Goal: Task Accomplishment & Management: Manage account settings

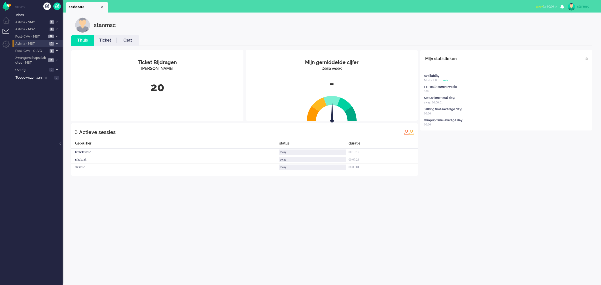
click at [39, 42] on span "Astma - MST" at bounding box center [31, 43] width 33 height 5
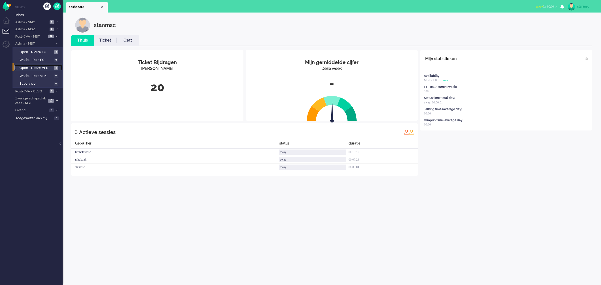
click at [41, 68] on span "Open - Nieuw VPK" at bounding box center [36, 68] width 33 height 5
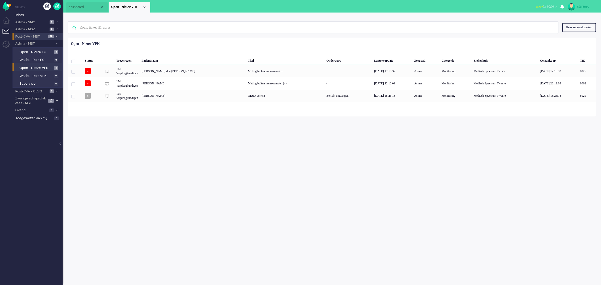
click at [38, 35] on span "Post-CVA - MST" at bounding box center [31, 36] width 32 height 5
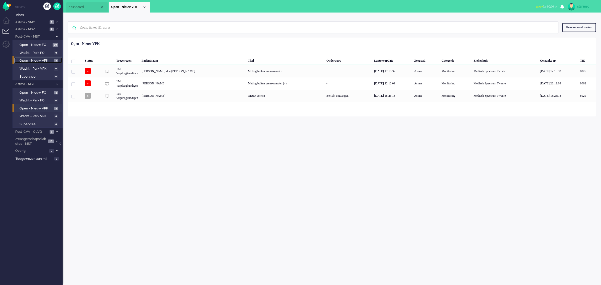
click at [38, 60] on span "Open - Nieuw VPK" at bounding box center [36, 60] width 33 height 5
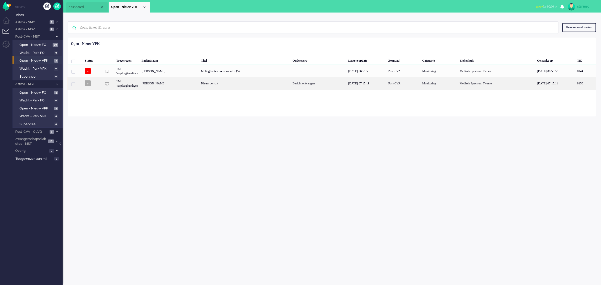
click at [575, 83] on div "[PERSON_NAME]" at bounding box center [585, 83] width 21 height 12
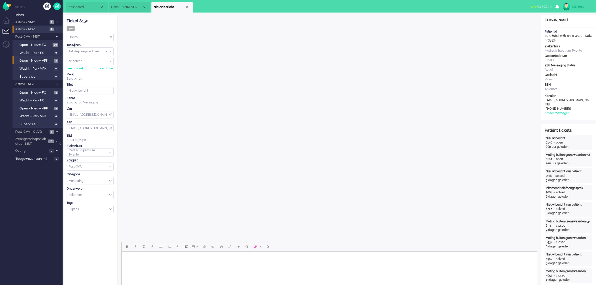
click at [38, 29] on span "Astma - MSZ" at bounding box center [32, 29] width 34 height 5
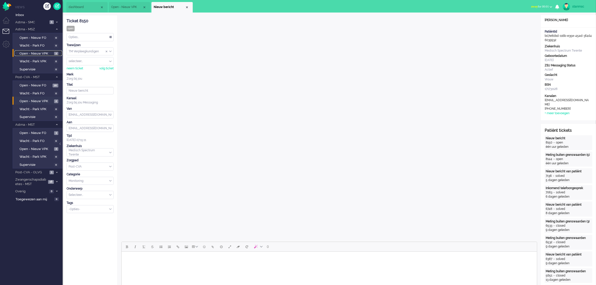
click at [36, 53] on span "Open - Nieuw VPK" at bounding box center [36, 53] width 33 height 5
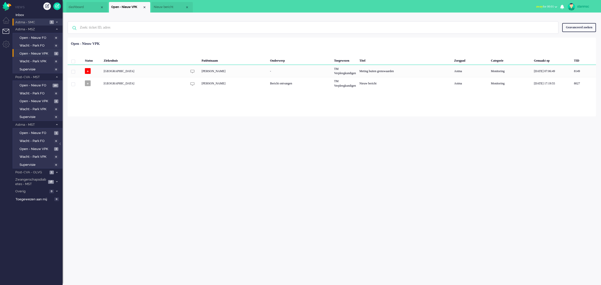
click at [37, 22] on span "Astma - SMC" at bounding box center [32, 22] width 34 height 5
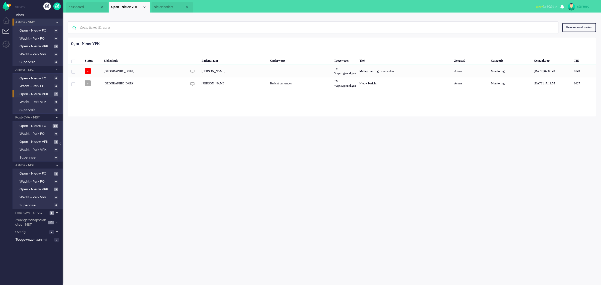
click at [38, 22] on span "Astma - SMC" at bounding box center [34, 22] width 39 height 5
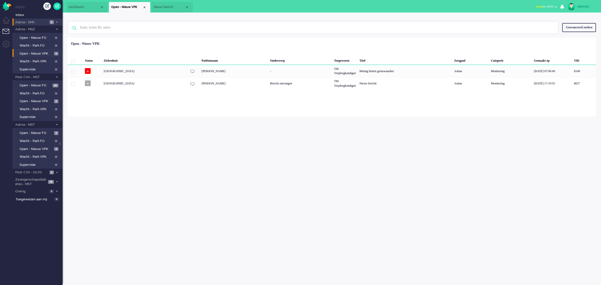
click at [40, 23] on span "Astma - SMC" at bounding box center [32, 22] width 34 height 5
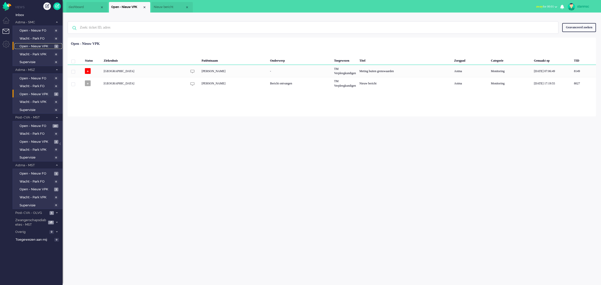
click at [40, 46] on span "Open - Nieuw VPK" at bounding box center [37, 46] width 34 height 5
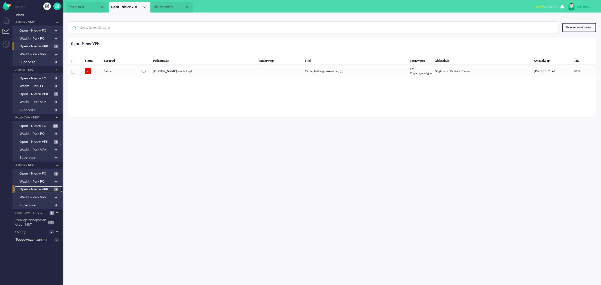
click at [37, 187] on span "Open - Nieuw VPK" at bounding box center [36, 189] width 33 height 5
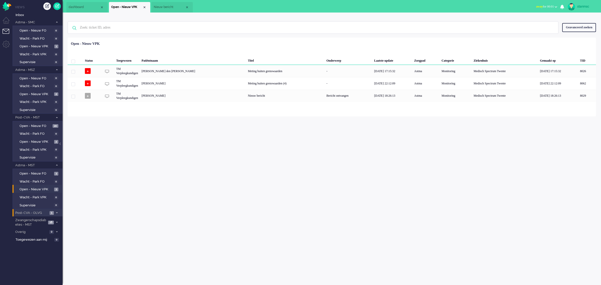
click at [38, 212] on span "Post-CVA - OLVG" at bounding box center [32, 213] width 34 height 5
click at [38, 212] on span "Post-CVA - OLVG" at bounding box center [34, 213] width 39 height 5
click at [38, 222] on span "Zwangerschapsdiabetes - MST" at bounding box center [31, 222] width 32 height 9
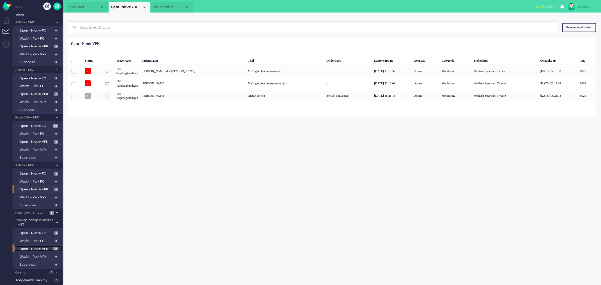
click at [39, 247] on span "Open - Nieuw VPK" at bounding box center [36, 249] width 32 height 5
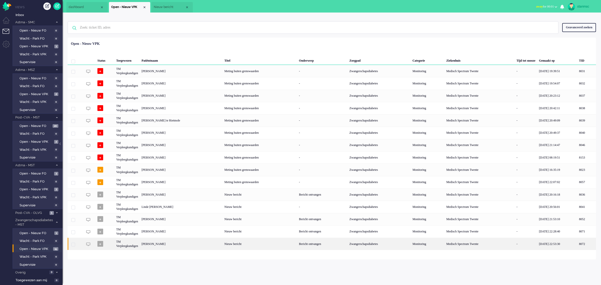
click at [577, 242] on div "[PERSON_NAME]" at bounding box center [586, 244] width 19 height 12
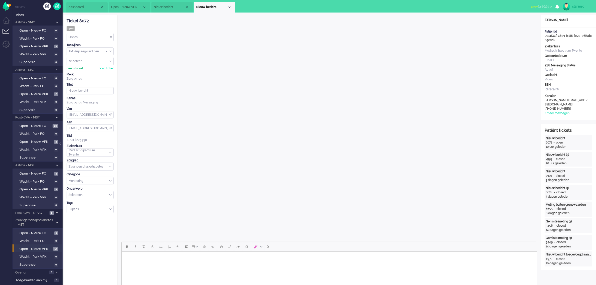
click at [77, 68] on div "neem ticket" at bounding box center [75, 68] width 17 height 4
click at [96, 38] on div "Opties..." at bounding box center [90, 37] width 47 height 8
click at [90, 72] on li "Opgelost" at bounding box center [90, 72] width 47 height 7
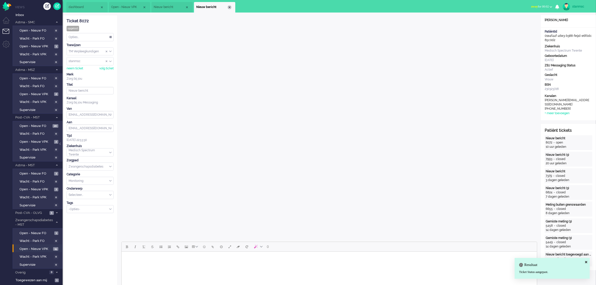
click at [229, 8] on div "Close tab" at bounding box center [230, 7] width 4 height 4
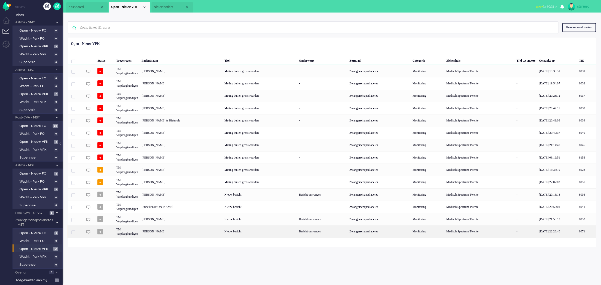
click at [577, 231] on div "[PERSON_NAME]" at bounding box center [586, 231] width 19 height 12
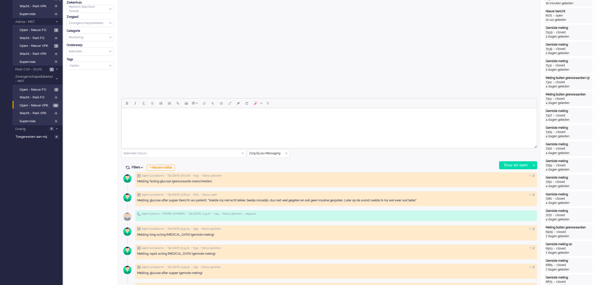
scroll to position [156, 0]
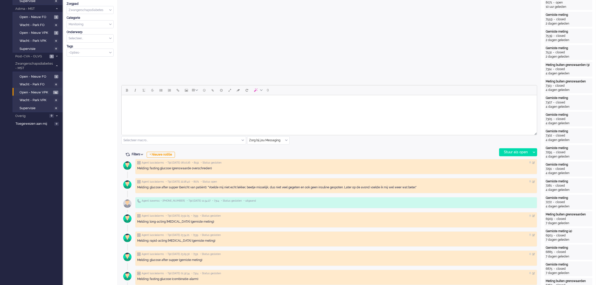
click at [173, 107] on html at bounding box center [328, 101] width 415 height 13
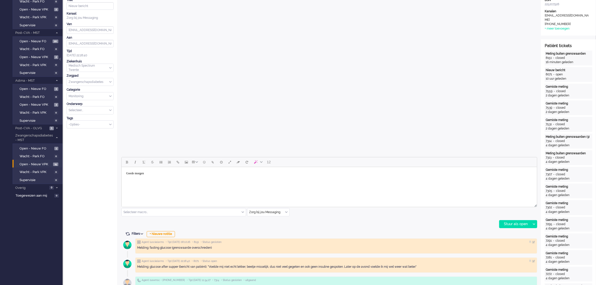
scroll to position [0, 0]
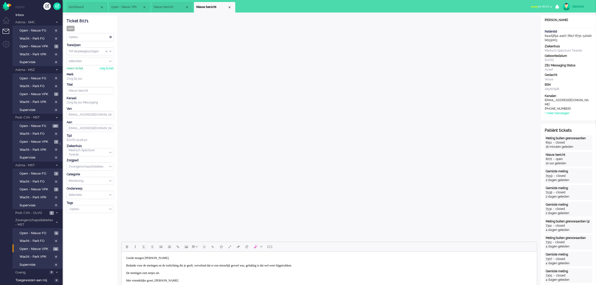
click at [78, 68] on div "neem ticket" at bounding box center [75, 68] width 17 height 4
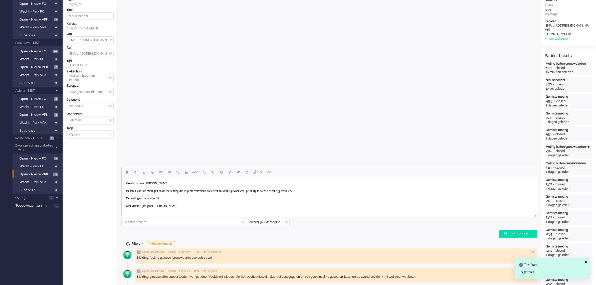
scroll to position [125, 0]
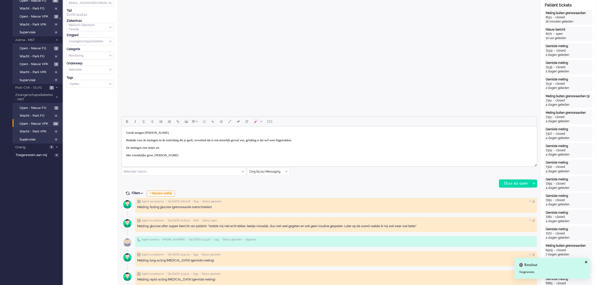
click at [513, 183] on div "Stuur als open" at bounding box center [515, 184] width 31 height 8
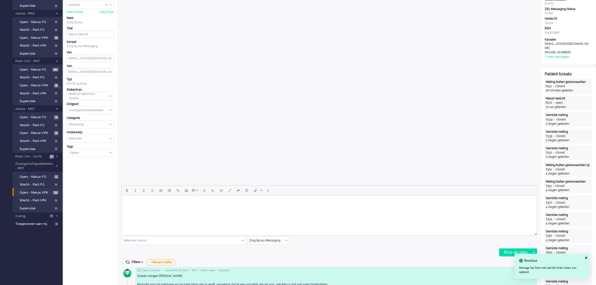
scroll to position [0, 0]
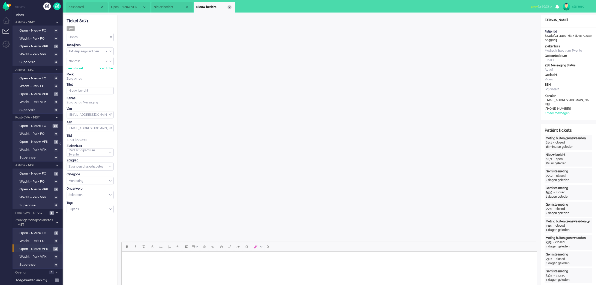
click at [229, 6] on div "Close tab" at bounding box center [230, 7] width 4 height 4
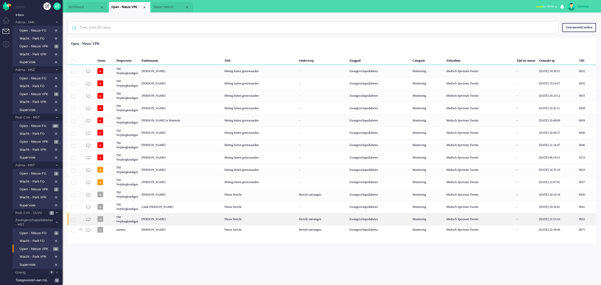
click at [577, 221] on div "[PERSON_NAME]" at bounding box center [586, 219] width 19 height 12
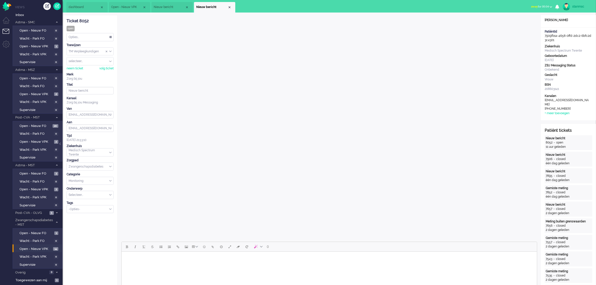
click at [148, 257] on body "Rich Text Area. Press ALT-0 for help." at bounding box center [328, 258] width 411 height 9
click at [76, 68] on div "neem ticket" at bounding box center [75, 68] width 17 height 4
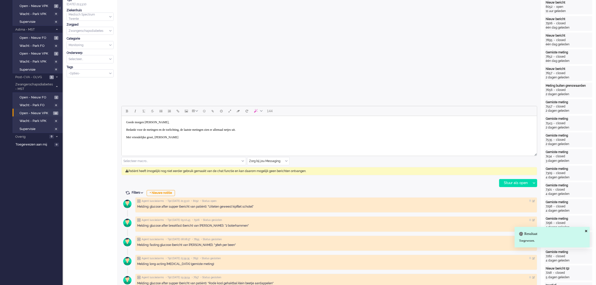
scroll to position [156, 0]
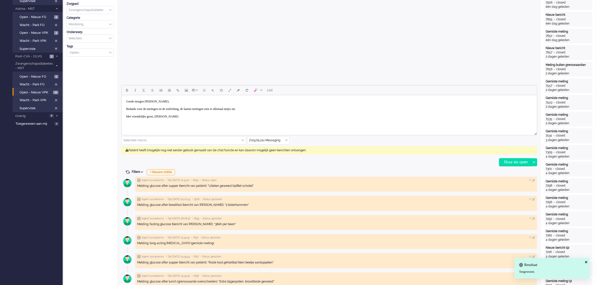
click at [514, 163] on div "Stuur als open" at bounding box center [515, 162] width 31 height 8
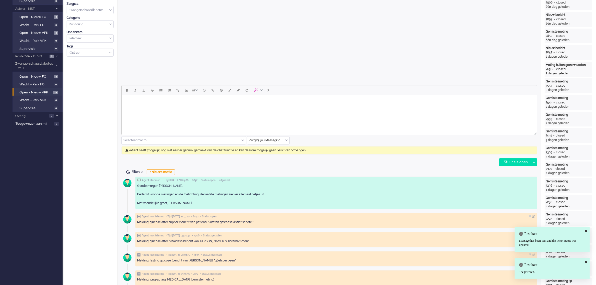
scroll to position [0, 0]
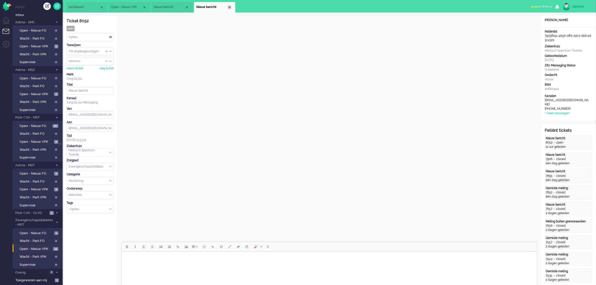
click at [229, 8] on div "Close tab" at bounding box center [230, 7] width 4 height 4
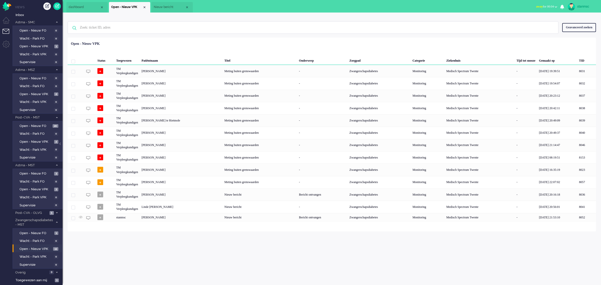
click at [577, 206] on div "Linde [PERSON_NAME]" at bounding box center [586, 207] width 19 height 12
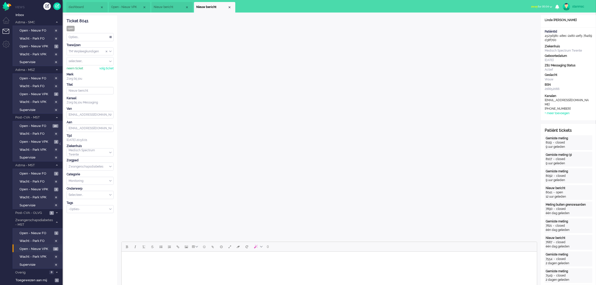
click at [75, 68] on div "neem ticket" at bounding box center [75, 68] width 17 height 4
click at [102, 35] on div "Opties..." at bounding box center [90, 37] width 47 height 8
click at [82, 71] on span "Opgelost" at bounding box center [75, 73] width 13 height 4
click at [228, 7] on div "Close tab" at bounding box center [230, 7] width 4 height 4
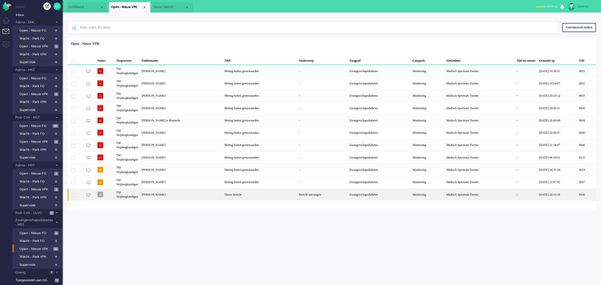
click at [577, 195] on div "[PERSON_NAME]" at bounding box center [586, 194] width 19 height 12
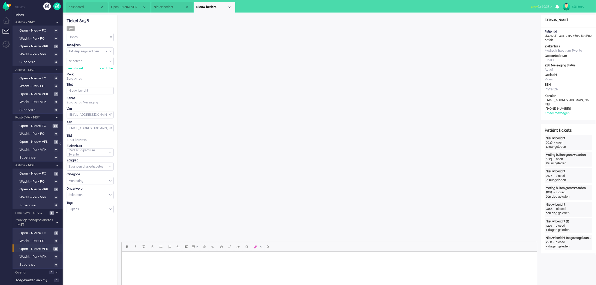
click at [158, 262] on html at bounding box center [328, 258] width 415 height 13
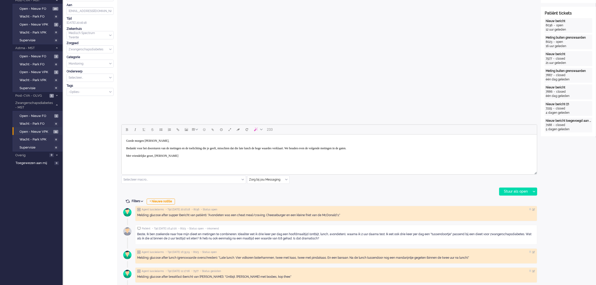
scroll to position [156, 0]
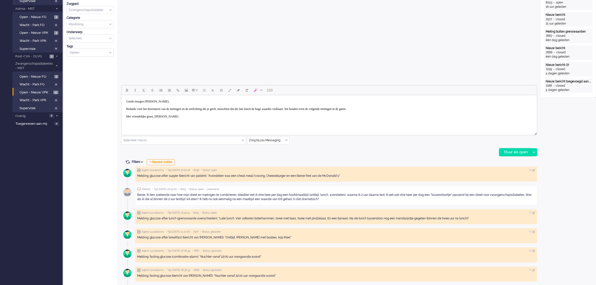
click at [516, 153] on div "Stuur als open" at bounding box center [515, 152] width 31 height 8
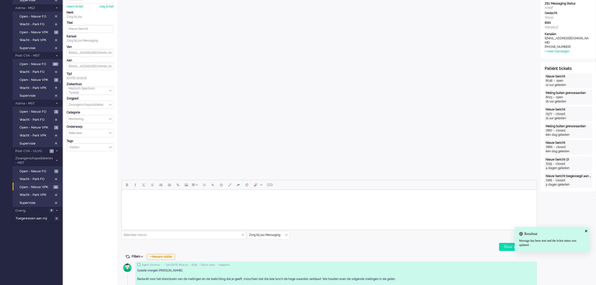
scroll to position [0, 0]
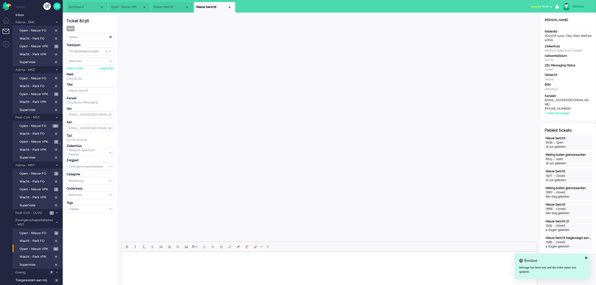
click at [75, 66] on div "neem ticket volg ticket" at bounding box center [90, 67] width 47 height 5
click at [75, 68] on div "neem ticket" at bounding box center [75, 68] width 17 height 4
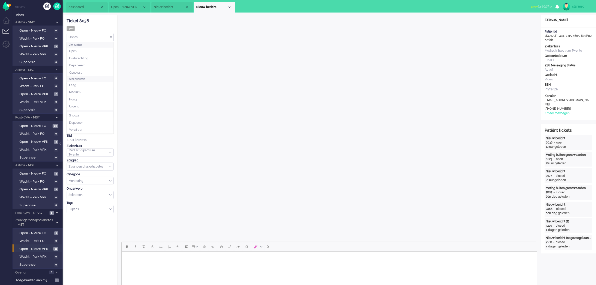
click at [94, 35] on div "Opties..." at bounding box center [90, 37] width 47 height 8
click at [85, 72] on li "Opgelost" at bounding box center [90, 72] width 47 height 7
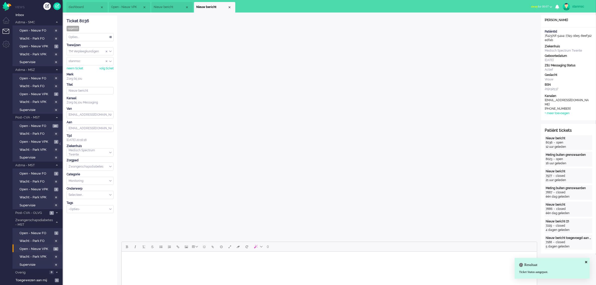
click at [230, 8] on div "Close tab" at bounding box center [230, 7] width 4 height 4
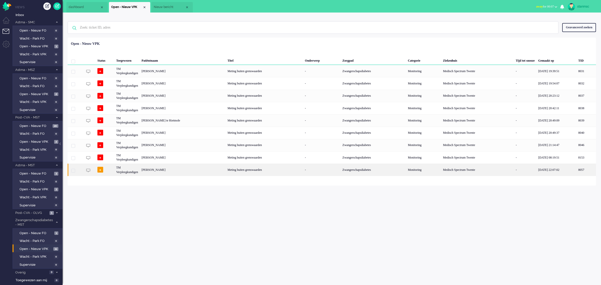
click at [576, 169] on div "[PERSON_NAME]" at bounding box center [586, 170] width 20 height 12
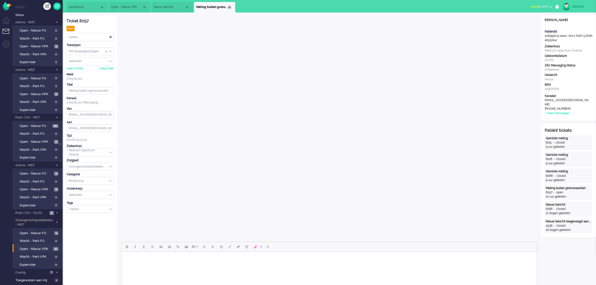
click at [230, 7] on div "Close tab" at bounding box center [230, 7] width 4 height 4
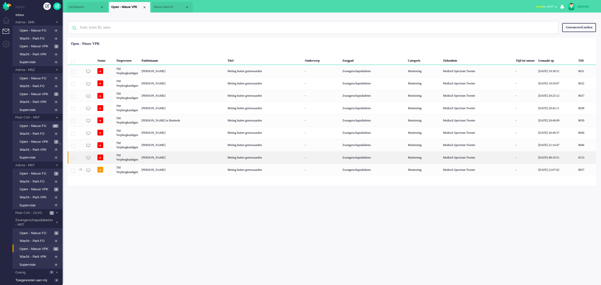
click at [441, 158] on div "TM Verpleegkundigen" at bounding box center [477, 157] width 73 height 12
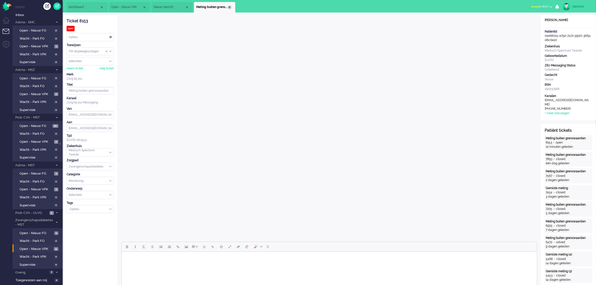
click at [229, 7] on div "Close tab" at bounding box center [230, 7] width 4 height 4
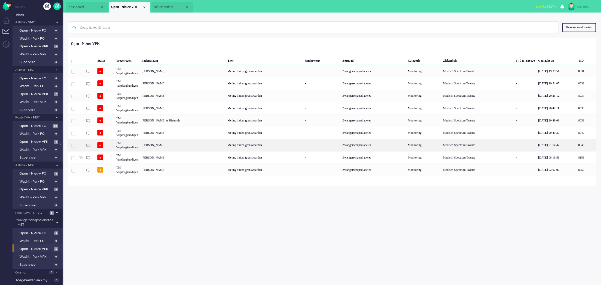
click at [576, 145] on div "[PERSON_NAME]" at bounding box center [586, 145] width 20 height 12
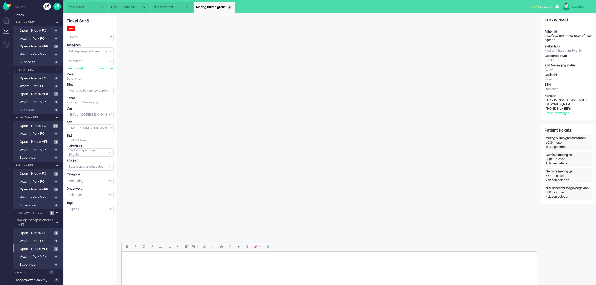
click at [230, 8] on div "Close tab" at bounding box center [230, 7] width 4 height 4
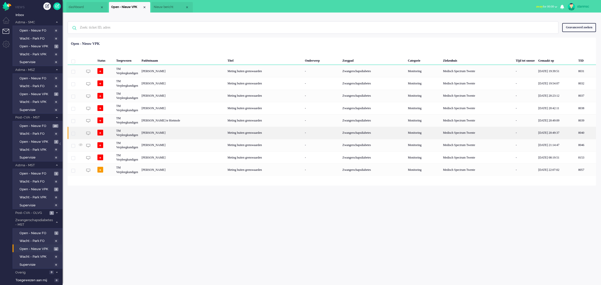
click at [576, 133] on div "[PERSON_NAME]" at bounding box center [586, 133] width 20 height 12
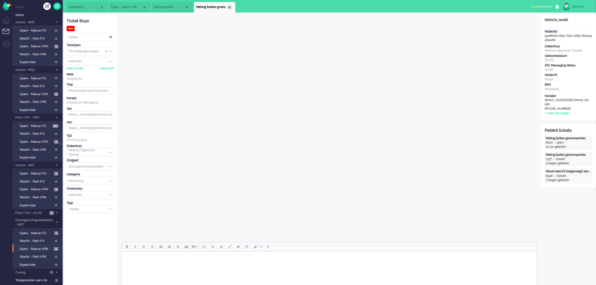
click at [229, 7] on div "Close tab" at bounding box center [230, 7] width 4 height 4
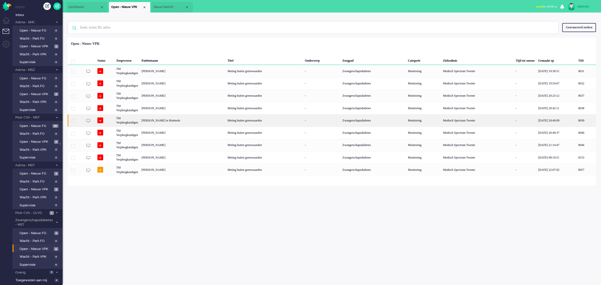
click at [441, 120] on div "TM Verpleegkundigen" at bounding box center [477, 120] width 73 height 12
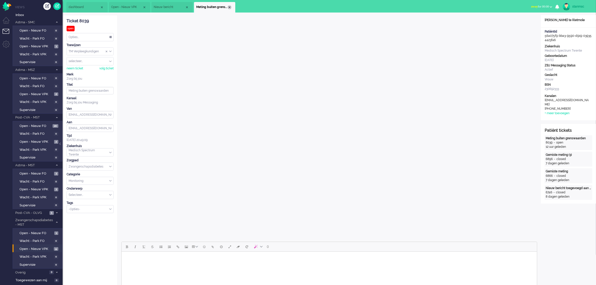
click at [228, 6] on div "Close tab" at bounding box center [230, 7] width 4 height 4
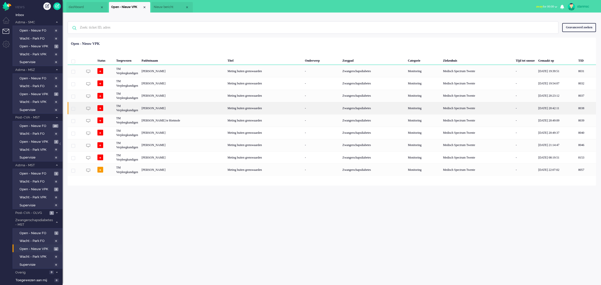
click at [441, 108] on div "TM Verpleegkundigen" at bounding box center [477, 108] width 73 height 12
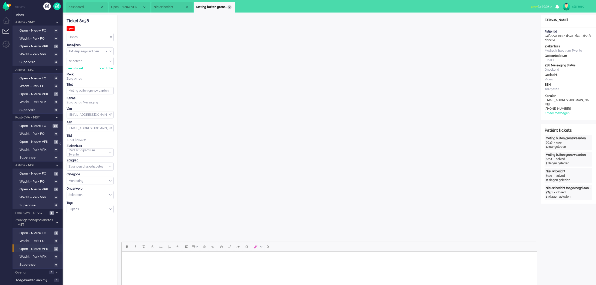
click at [229, 7] on div "Close tab" at bounding box center [230, 7] width 4 height 4
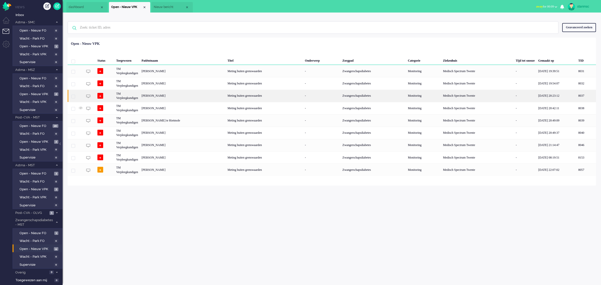
click at [576, 95] on div "[PERSON_NAME]" at bounding box center [586, 96] width 20 height 12
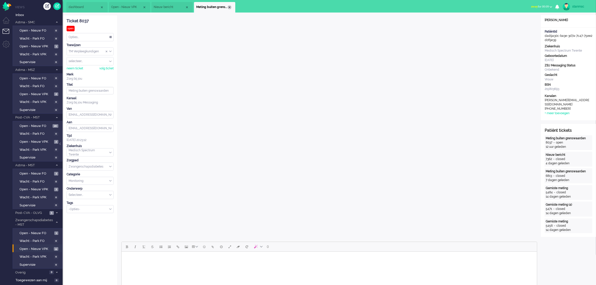
click at [230, 7] on div "Close tab" at bounding box center [230, 7] width 4 height 4
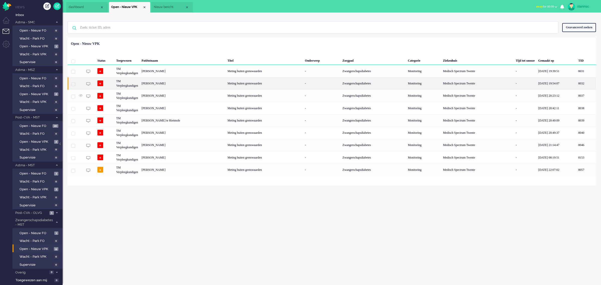
click at [576, 82] on div "[PERSON_NAME]" at bounding box center [586, 83] width 20 height 12
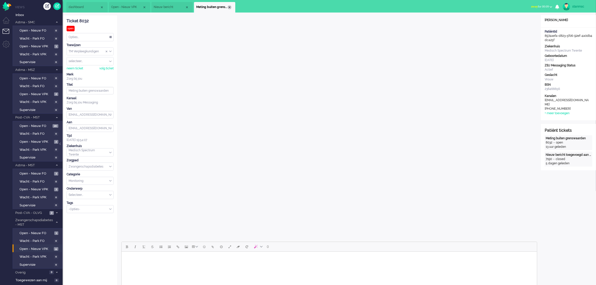
click at [231, 6] on div "Close tab" at bounding box center [230, 7] width 4 height 4
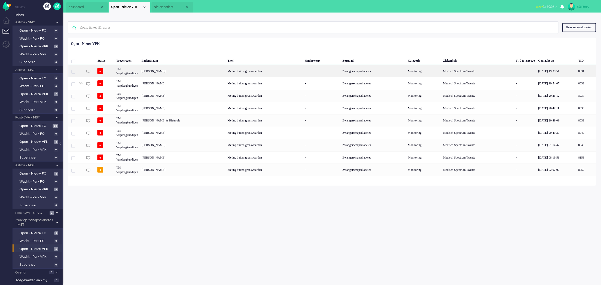
click at [576, 71] on div "[PERSON_NAME]" at bounding box center [586, 71] width 20 height 12
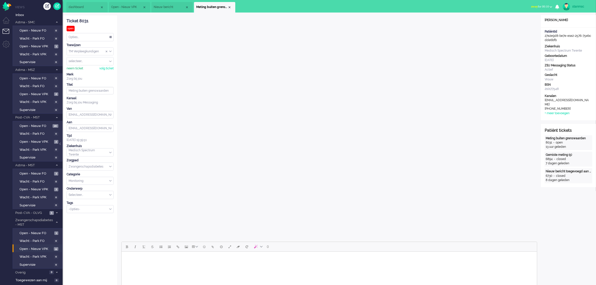
click at [76, 69] on div "neem ticket" at bounding box center [75, 68] width 17 height 4
click at [550, 6] on b "button" at bounding box center [551, 7] width 3 height 2
click at [522, 22] on label "Online" at bounding box center [532, 22] width 40 height 4
click at [36, 187] on span "Open - Nieuw VPK" at bounding box center [36, 189] width 33 height 5
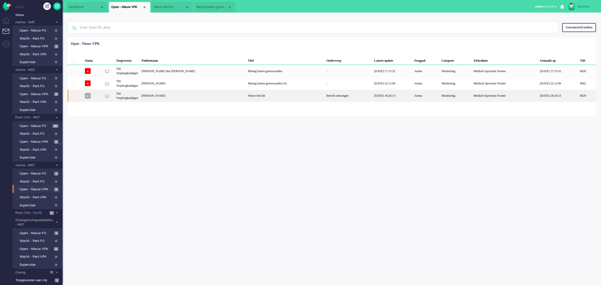
click at [578, 98] on div "[PERSON_NAME]" at bounding box center [587, 96] width 18 height 12
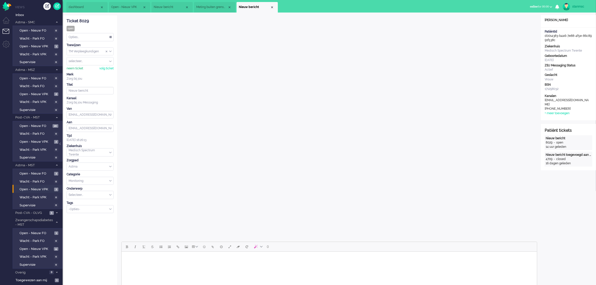
click at [78, 68] on div "neem ticket" at bounding box center [75, 68] width 17 height 4
click at [272, 8] on div "Close tab" at bounding box center [272, 7] width 4 height 4
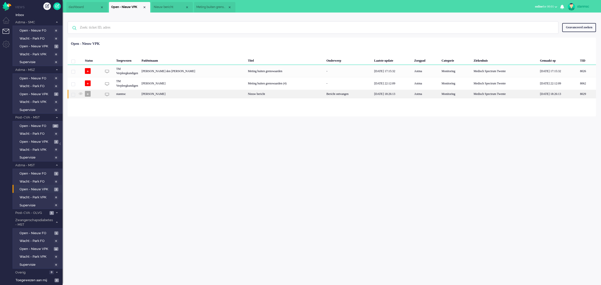
click at [440, 93] on div "stanmsc" at bounding box center [456, 94] width 32 height 9
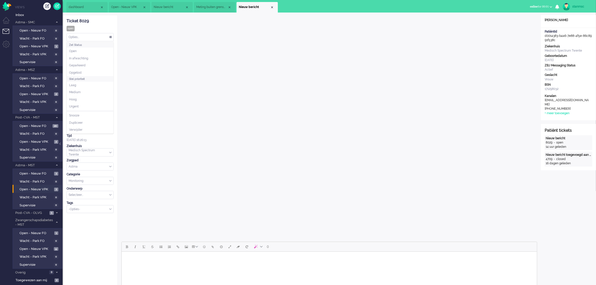
click at [92, 36] on div "Opties..." at bounding box center [90, 37] width 47 height 8
click at [89, 72] on li "Opgelost" at bounding box center [90, 72] width 47 height 7
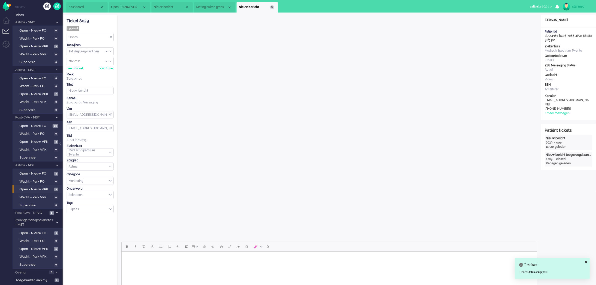
click at [272, 6] on div "Close tab" at bounding box center [272, 7] width 4 height 4
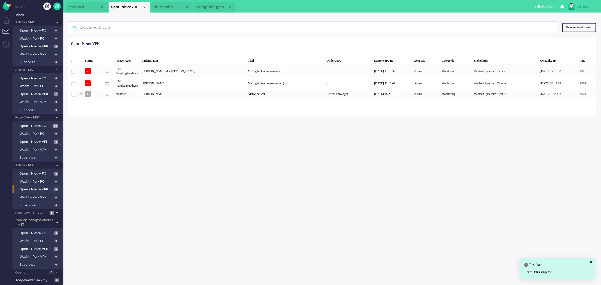
click at [219, 7] on span "Meting buiten grenswaarden" at bounding box center [211, 7] width 31 height 4
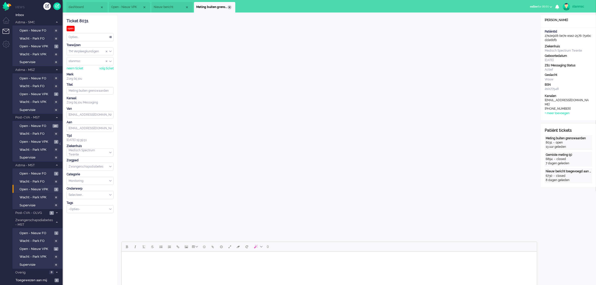
click at [229, 6] on div "Close tab" at bounding box center [230, 7] width 4 height 4
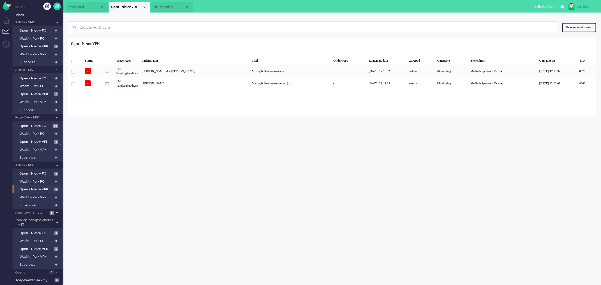
click at [176, 9] on span "Nieuw bericht" at bounding box center [169, 7] width 31 height 4
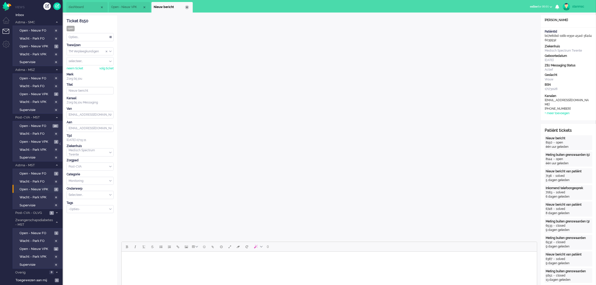
click at [188, 6] on div "Close tab" at bounding box center [187, 7] width 4 height 4
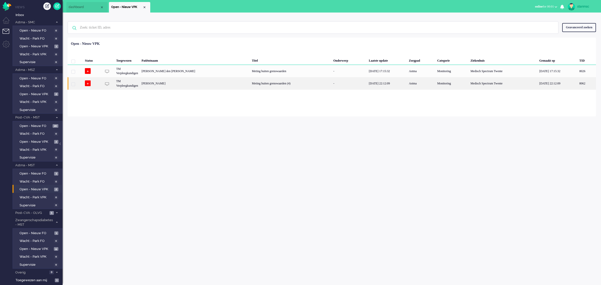
click at [578, 84] on div "[PERSON_NAME]" at bounding box center [587, 83] width 18 height 12
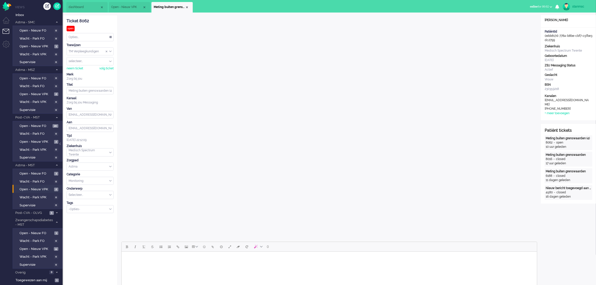
click at [136, 7] on span "Open - Nieuw VPK" at bounding box center [126, 7] width 31 height 4
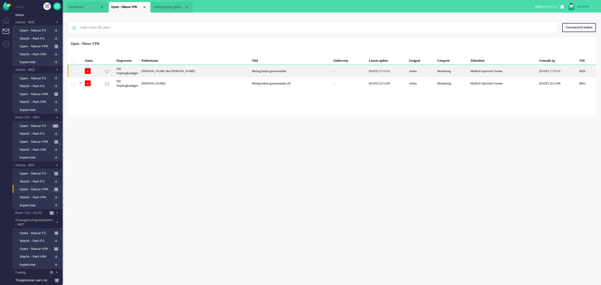
click at [578, 70] on div "[PERSON_NAME] den [PERSON_NAME]" at bounding box center [587, 71] width 18 height 12
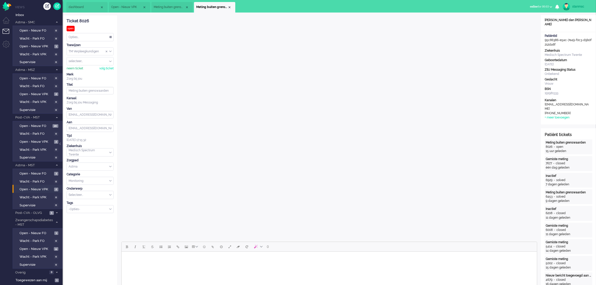
click at [80, 68] on div "neem ticket" at bounding box center [75, 68] width 17 height 4
click at [229, 7] on div "Close tab" at bounding box center [230, 7] width 4 height 4
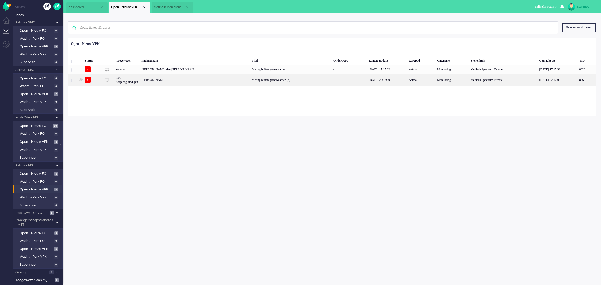
click at [332, 80] on div "8062" at bounding box center [350, 80] width 36 height 12
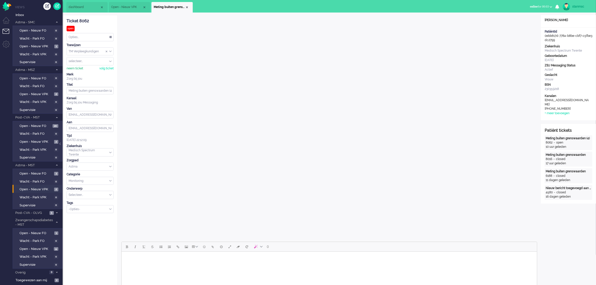
click at [78, 68] on div "neem ticket" at bounding box center [75, 68] width 17 height 4
click at [187, 7] on div "Close tab" at bounding box center [187, 7] width 4 height 4
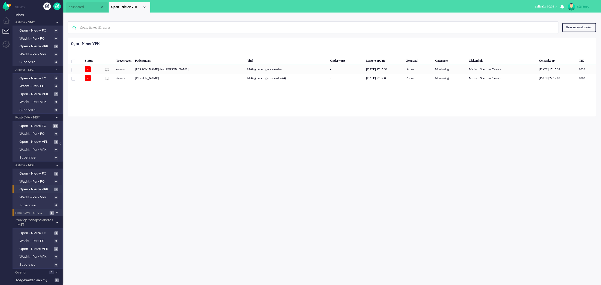
click at [36, 212] on span "Post-CVA - OLVG" at bounding box center [32, 213] width 34 height 5
click at [36, 213] on span "Post-CVA - OLVG" at bounding box center [34, 213] width 39 height 5
click at [40, 278] on span "Toegewezen aan mij" at bounding box center [35, 280] width 38 height 5
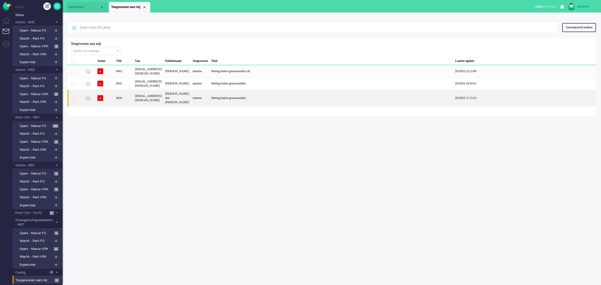
click at [128, 101] on div "8026" at bounding box center [123, 98] width 19 height 17
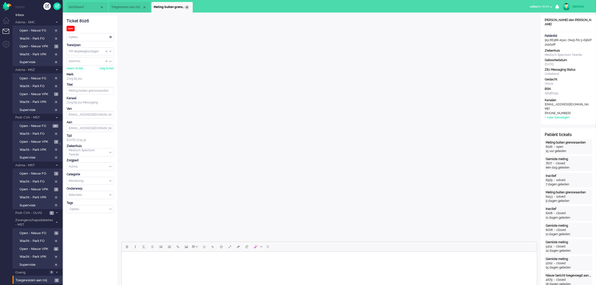
click at [187, 8] on div "Close tab" at bounding box center [187, 7] width 4 height 4
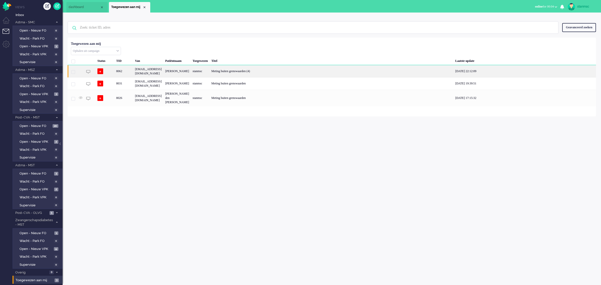
click at [128, 73] on div "8062" at bounding box center [123, 71] width 19 height 12
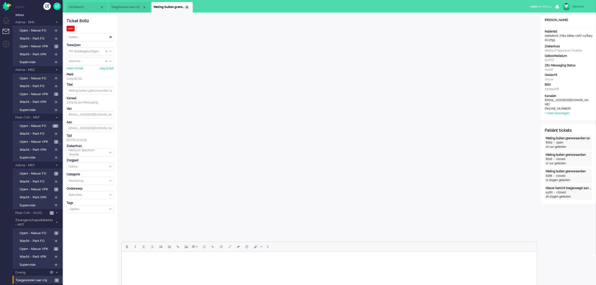
click at [187, 8] on div "Close tab" at bounding box center [187, 7] width 4 height 4
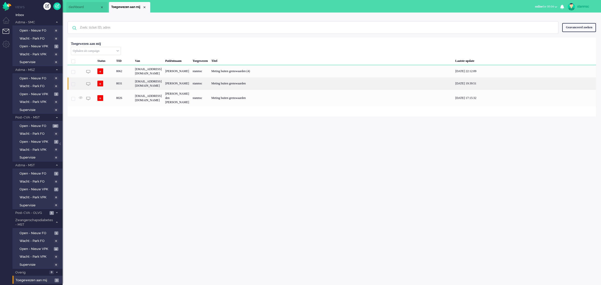
click at [128, 89] on div "8031" at bounding box center [123, 83] width 19 height 12
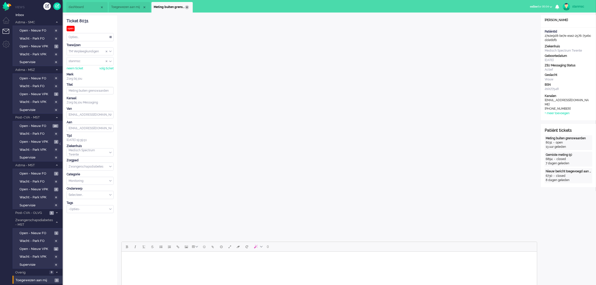
click at [187, 8] on div "Close tab" at bounding box center [187, 7] width 4 height 4
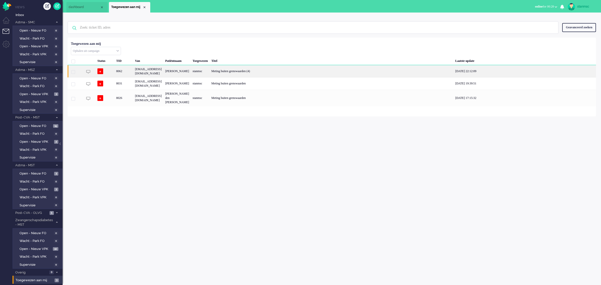
click at [128, 74] on div "8062" at bounding box center [123, 71] width 19 height 12
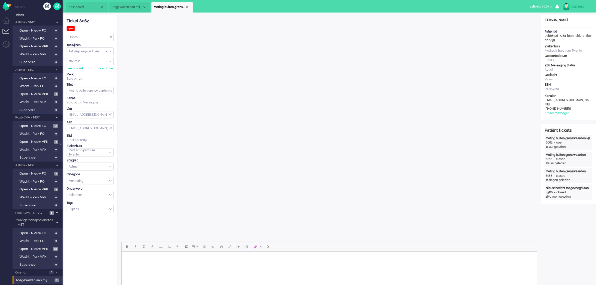
click at [106, 62] on span "Assign User" at bounding box center [107, 62] width 2 height 4
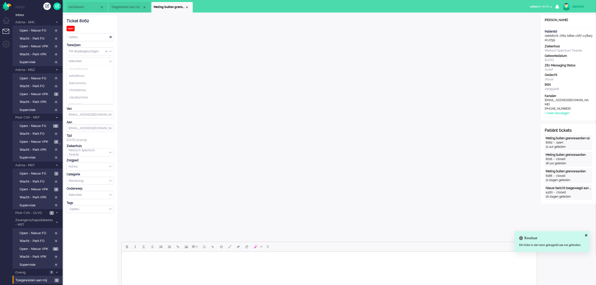
click at [84, 62] on input "Assign User" at bounding box center [90, 61] width 47 height 8
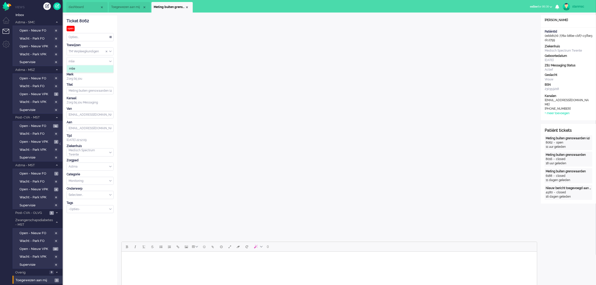
type input "mlie"
click at [82, 68] on li "mlie" at bounding box center [90, 68] width 47 height 7
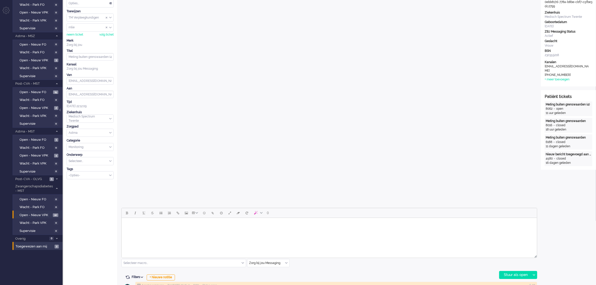
scroll to position [31, 0]
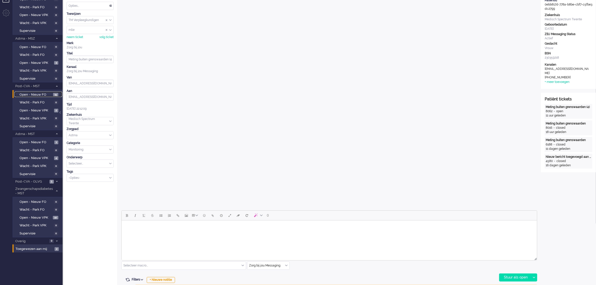
click at [43, 93] on span "Open - Nieuw FO" at bounding box center [36, 94] width 32 height 5
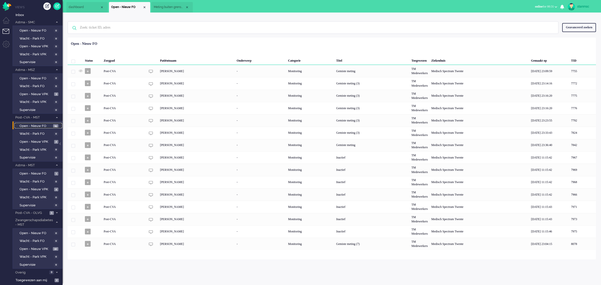
click at [171, 8] on span "Meting buiten grenswaarden (4)" at bounding box center [169, 7] width 31 height 4
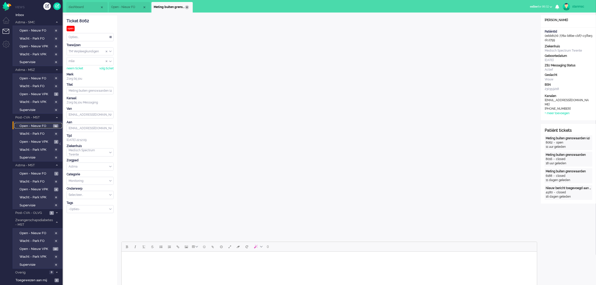
click at [187, 7] on div "Close tab" at bounding box center [187, 7] width 4 height 4
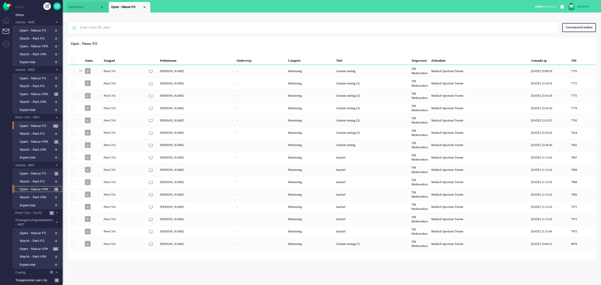
click at [38, 188] on span "Open - Nieuw VPK" at bounding box center [36, 189] width 33 height 5
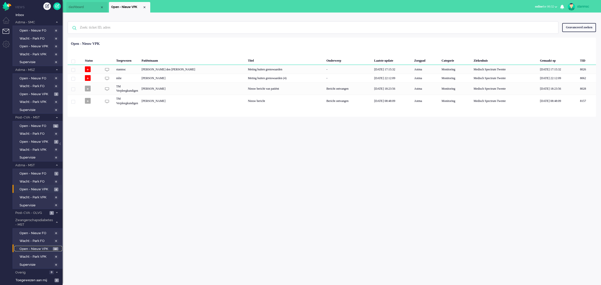
click at [32, 247] on span "Open - Nieuw VPK" at bounding box center [36, 249] width 32 height 5
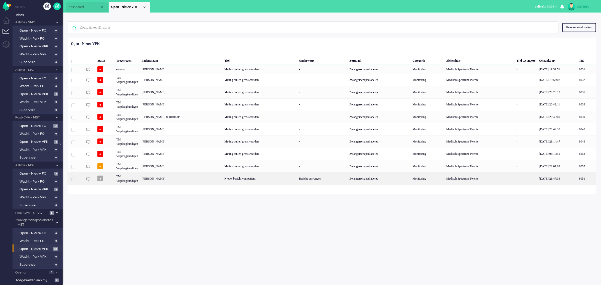
click at [577, 180] on div "[PERSON_NAME]" at bounding box center [586, 178] width 19 height 12
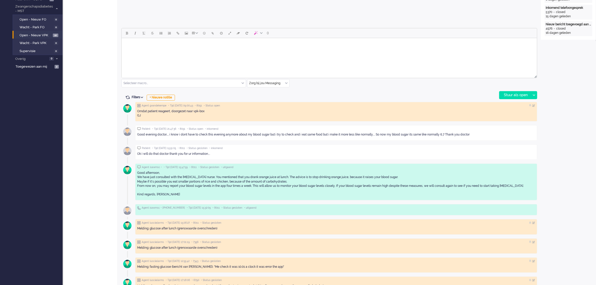
scroll to position [219, 0]
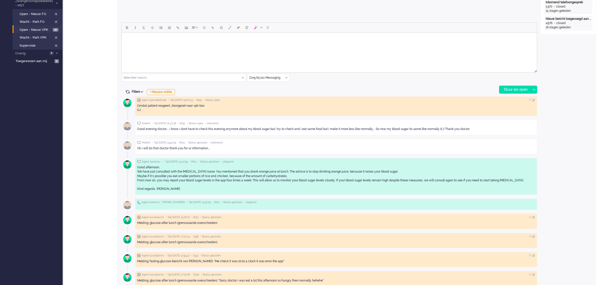
click at [143, 43] on html at bounding box center [328, 39] width 415 height 13
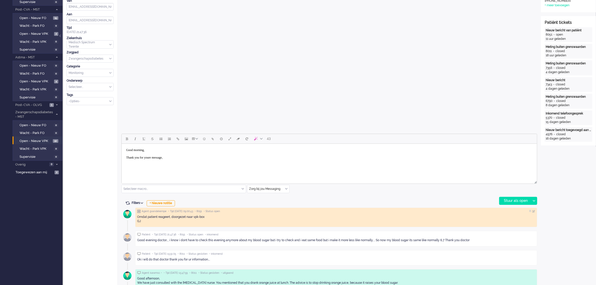
scroll to position [0, 0]
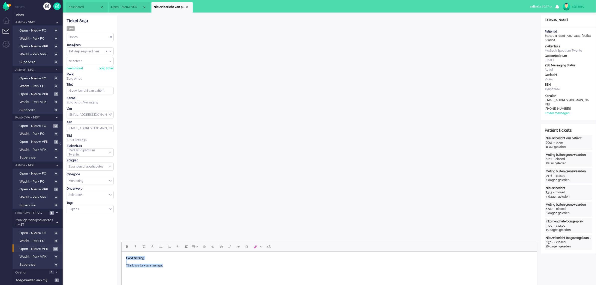
drag, startPoint x: 164, startPoint y: 265, endPoint x: 114, endPoint y: 258, distance: 50.3
click at [121, 258] on html "Good morning, Thank you for youre message," at bounding box center [328, 262] width 415 height 20
click at [130, 8] on span "Open - Nieuw VPK" at bounding box center [126, 7] width 31 height 4
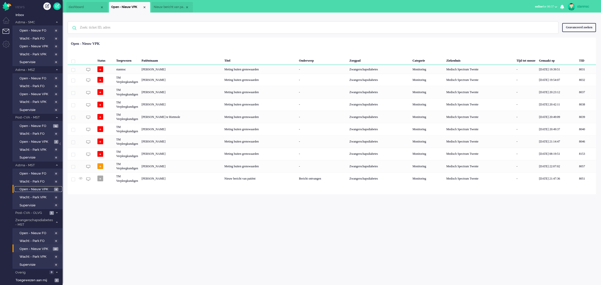
click at [35, 187] on span "Open - Nieuw VPK" at bounding box center [36, 189] width 33 height 5
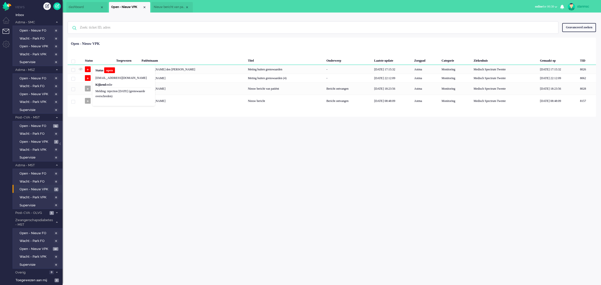
click at [98, 69] on b "Status" at bounding box center [99, 71] width 8 height 4
click at [578, 69] on div "[PERSON_NAME] den [PERSON_NAME]" at bounding box center [587, 69] width 18 height 9
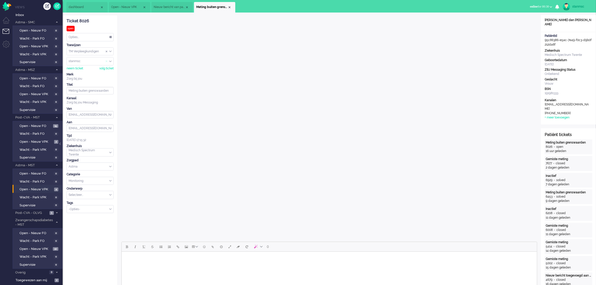
click at [107, 53] on span "Assign Group" at bounding box center [107, 52] width 2 height 4
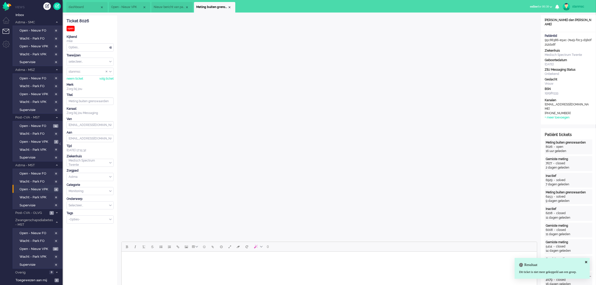
click at [109, 62] on div "selecteer..." at bounding box center [90, 62] width 47 height 8
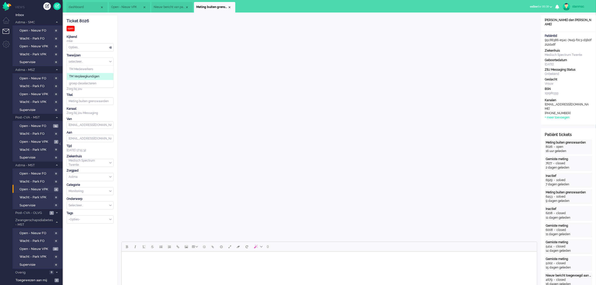
click at [94, 76] on span "TM Verpleegkundigen" at bounding box center [84, 76] width 30 height 4
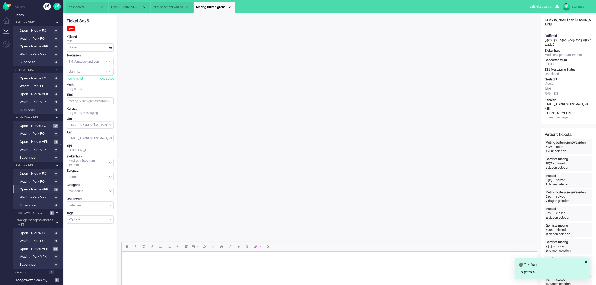
click at [106, 71] on span "Assign User" at bounding box center [107, 72] width 2 height 4
click at [91, 72] on input "Assign User" at bounding box center [90, 72] width 47 height 8
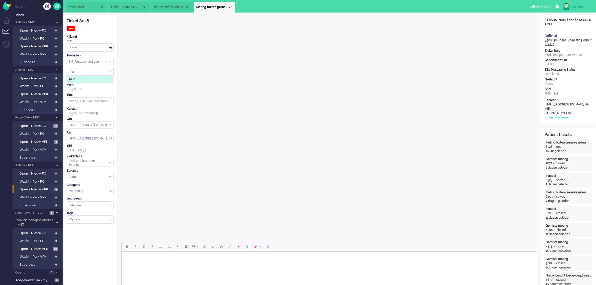
type input "mlie"
click at [75, 78] on span "mlie" at bounding box center [72, 79] width 6 height 4
click at [230, 6] on div "Close tab" at bounding box center [230, 7] width 4 height 4
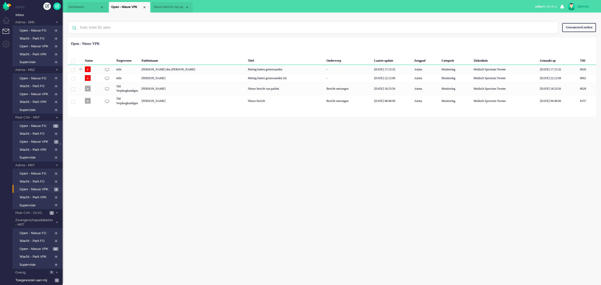
click at [168, 5] on span "Nieuw bericht van patiënt" at bounding box center [169, 7] width 31 height 4
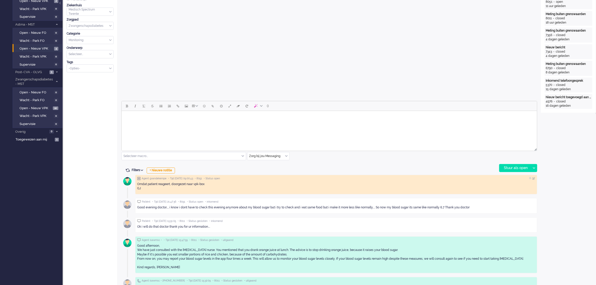
scroll to position [125, 0]
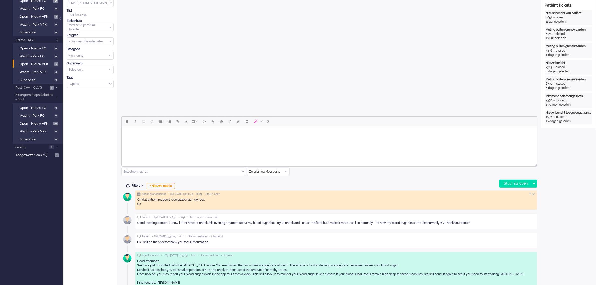
click at [174, 135] on body "Rich Text Area. Press ALT-0 for help." at bounding box center [328, 132] width 411 height 9
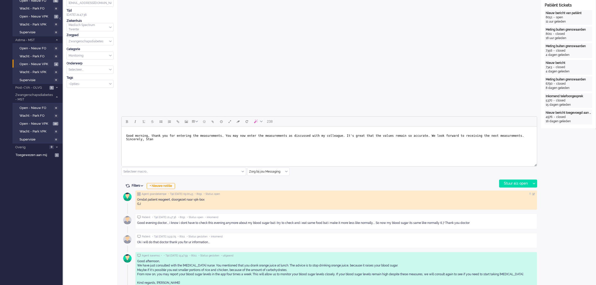
click at [148, 134] on span "Good morning, thank you for entering the measurements. You may now enter the me…" at bounding box center [325, 137] width 398 height 7
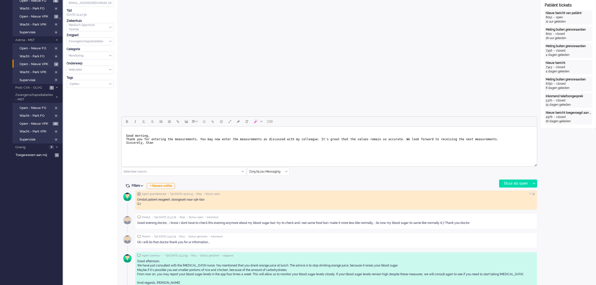
click at [304, 138] on span "Good morning, Thank you for entering the measurements. You may now enter the me…" at bounding box center [312, 139] width 373 height 11
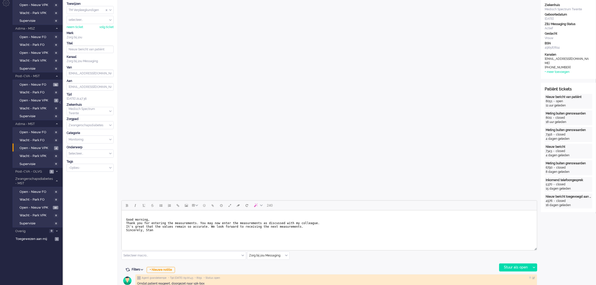
scroll to position [0, 0]
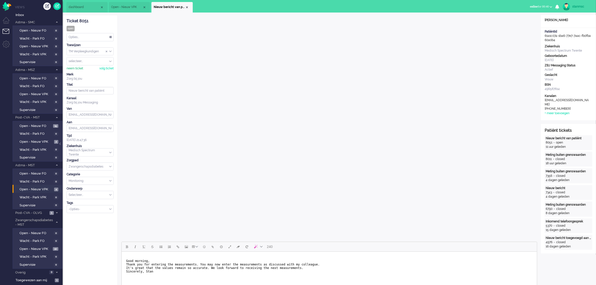
click at [78, 67] on div "neem ticket" at bounding box center [75, 68] width 17 height 4
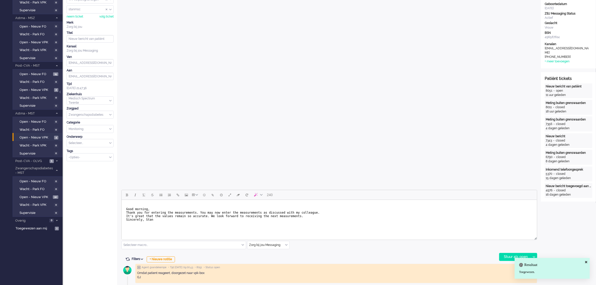
scroll to position [125, 0]
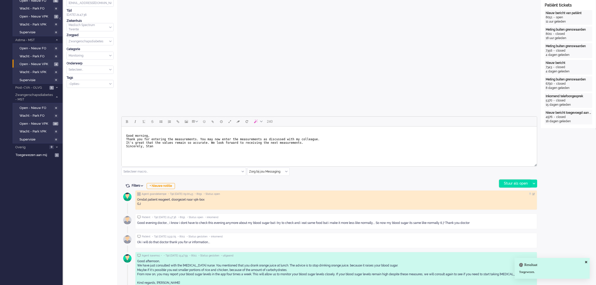
click at [513, 182] on div "Stuur als open" at bounding box center [515, 184] width 31 height 8
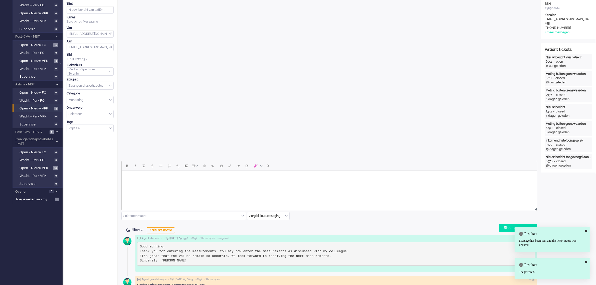
scroll to position [0, 0]
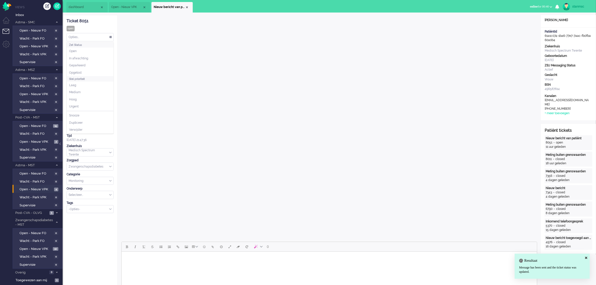
click at [102, 37] on div "Opties..." at bounding box center [90, 37] width 47 height 8
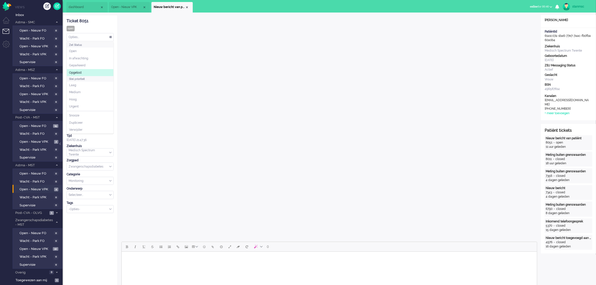
click at [86, 71] on li "Opgelost" at bounding box center [90, 72] width 47 height 7
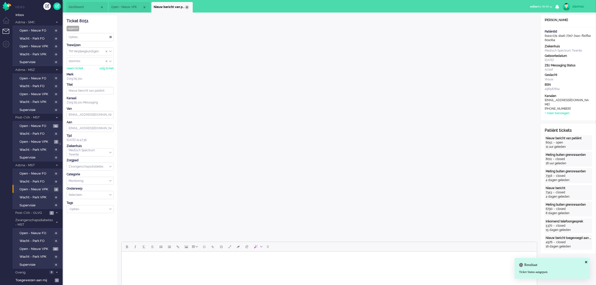
click at [187, 7] on div "Close tab" at bounding box center [187, 7] width 4 height 4
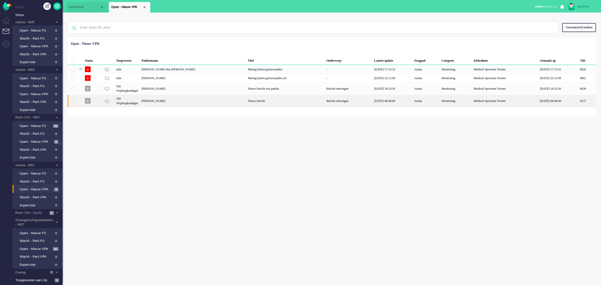
click at [578, 101] on div "[PERSON_NAME]" at bounding box center [587, 101] width 18 height 12
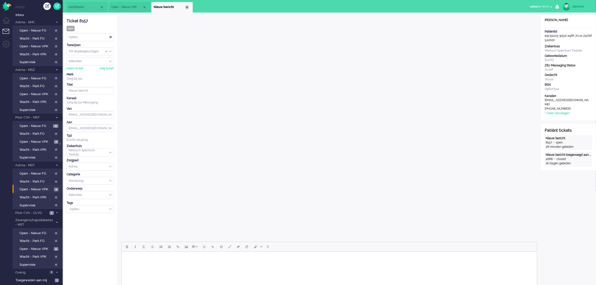
click at [187, 7] on div "Close tab" at bounding box center [187, 7] width 4 height 4
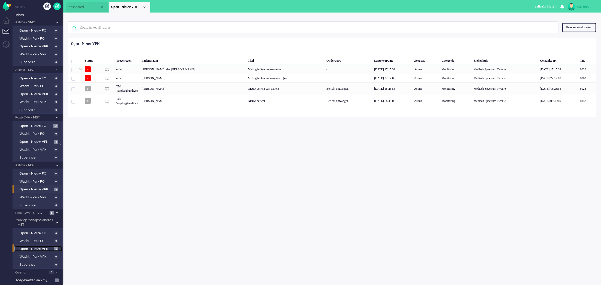
click at [38, 248] on span "Open - Nieuw VPK" at bounding box center [36, 249] width 33 height 5
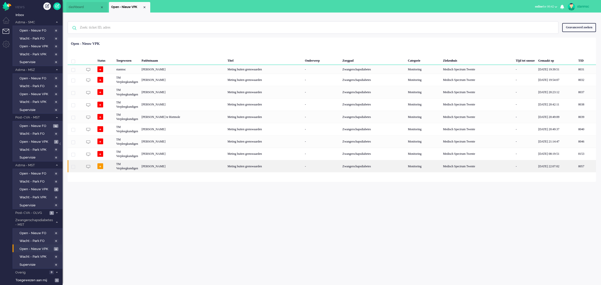
click at [576, 166] on div "[PERSON_NAME]" at bounding box center [586, 166] width 20 height 12
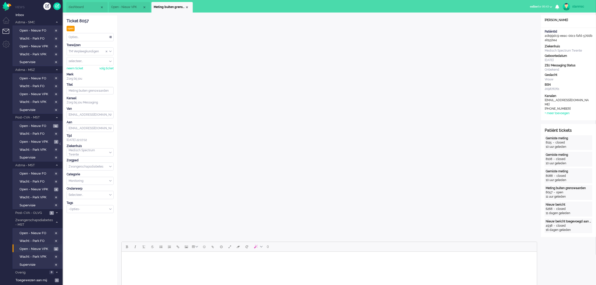
click at [129, 6] on span "Open - Nieuw VPK" at bounding box center [126, 7] width 31 height 4
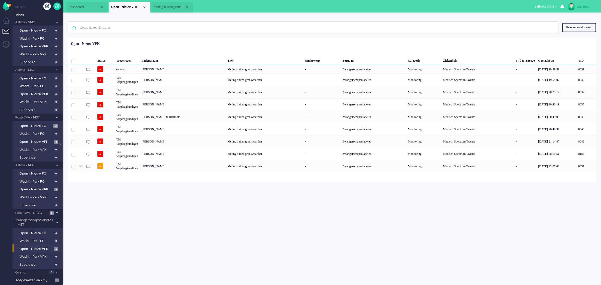
click at [168, 7] on span "Meting buiten grenswaarden" at bounding box center [169, 7] width 31 height 4
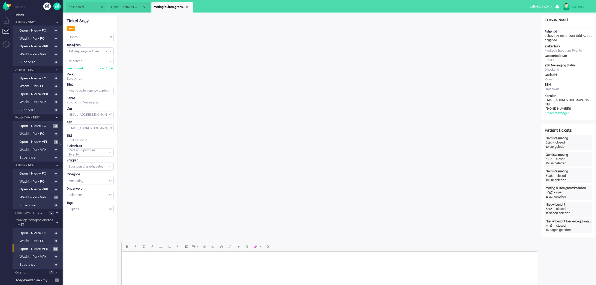
click at [86, 6] on span "dashboard" at bounding box center [84, 7] width 31 height 4
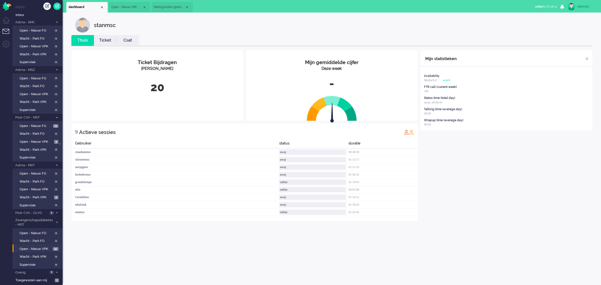
click at [124, 6] on span "Open - Nieuw VPK" at bounding box center [126, 7] width 31 height 4
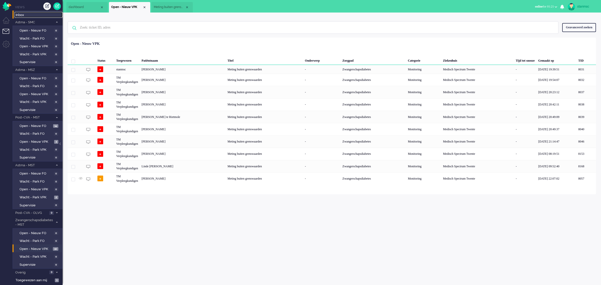
click at [26, 15] on span "Inbox" at bounding box center [39, 15] width 47 height 5
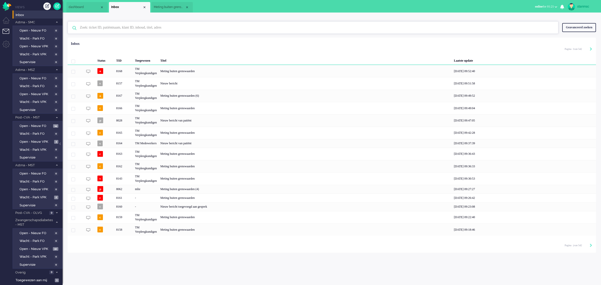
click at [100, 29] on input "text" at bounding box center [313, 28] width 475 height 12
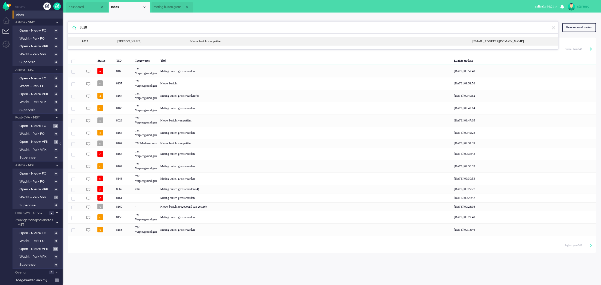
click at [148, 42] on div "[PERSON_NAME]" at bounding box center [150, 41] width 73 height 4
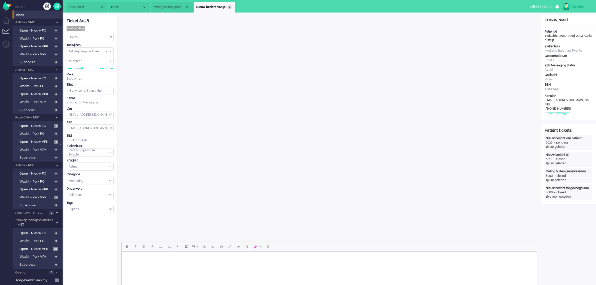
click at [229, 7] on div "Close tab" at bounding box center [230, 7] width 4 height 4
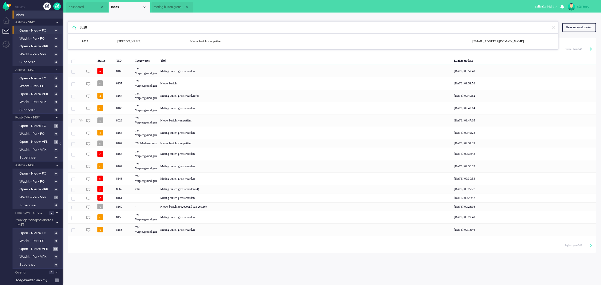
drag, startPoint x: 97, startPoint y: 27, endPoint x: 60, endPoint y: 29, distance: 37.2
click at [60, 29] on div "Thuis Dashboard [GEOGRAPHIC_DATA] Volgen [GEOGRAPHIC_DATA] release_2.1.2 Views …" at bounding box center [300, 142] width 601 height 285
paste input "03426534"
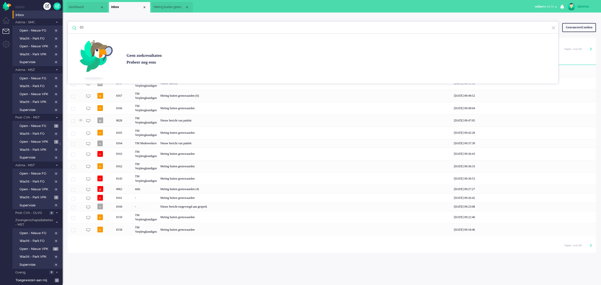
type input "0"
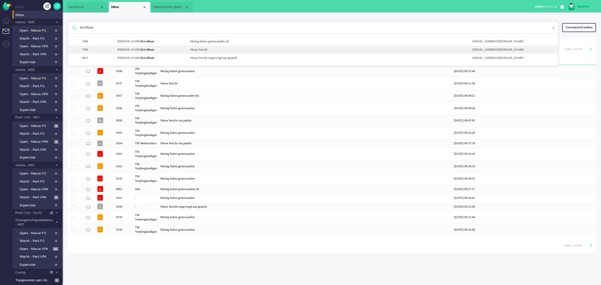
click at [136, 50] on div "[PERSON_NAME]" at bounding box center [150, 50] width 73 height 4
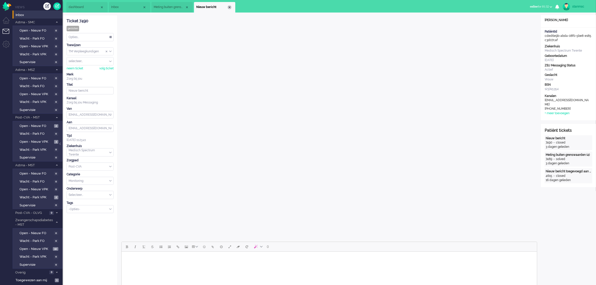
click at [228, 7] on div "Close tab" at bounding box center [230, 7] width 4 height 4
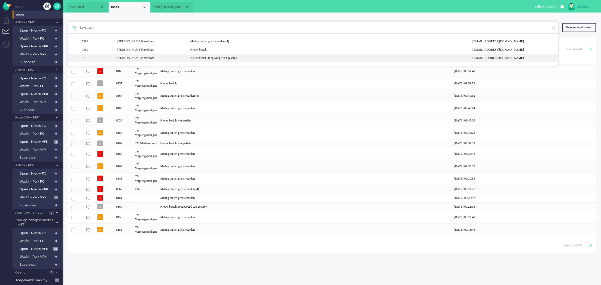
click at [152, 58] on b "Kevelham" at bounding box center [147, 58] width 13 height 4
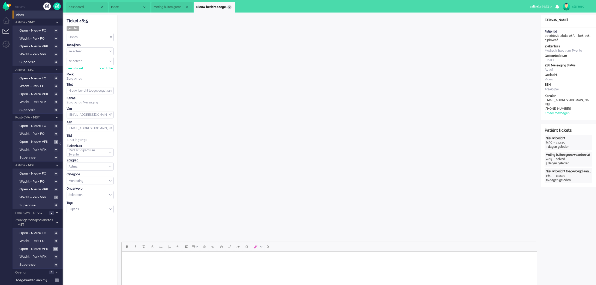
click at [230, 7] on div "Close tab" at bounding box center [230, 7] width 4 height 4
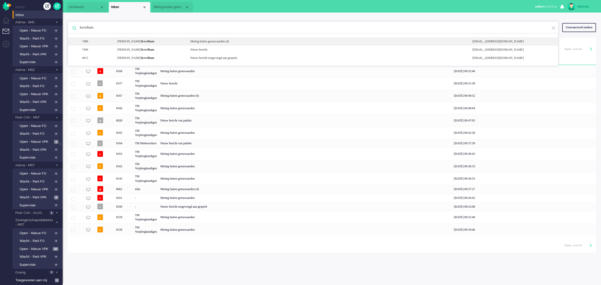
click at [154, 43] on b "Kevelham" at bounding box center [147, 42] width 13 height 4
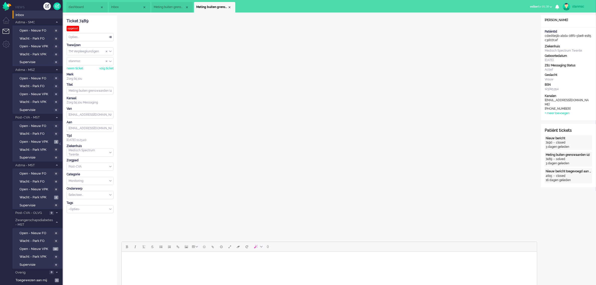
click at [86, 5] on span "dashboard" at bounding box center [84, 7] width 31 height 4
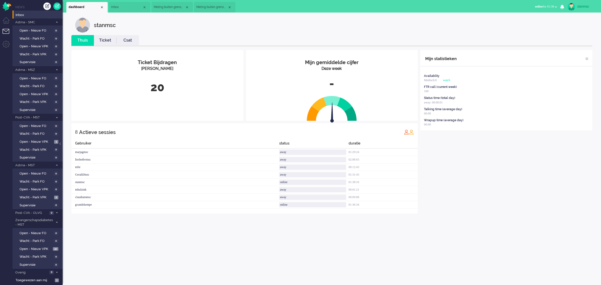
click at [125, 6] on span "Inbox" at bounding box center [126, 7] width 31 height 4
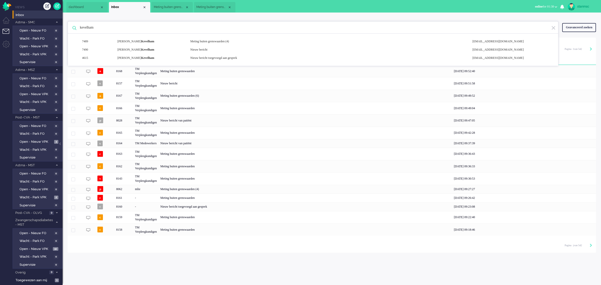
drag, startPoint x: 134, startPoint y: 27, endPoint x: 63, endPoint y: 31, distance: 71.8
click at [63, 31] on div "kevelham 7489 [PERSON_NAME] buiten grenswaarden (4) [EMAIL_ADDRESS][DOMAIN_NAME…" at bounding box center [332, 133] width 538 height 240
paste input "6787"
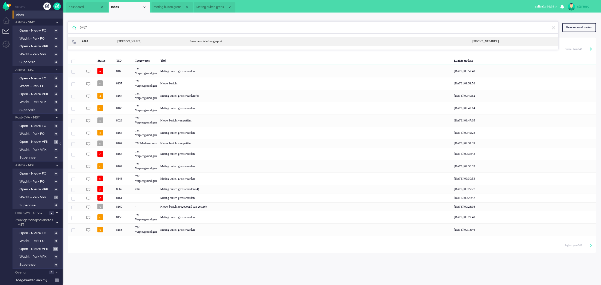
type input "6787"
click at [111, 41] on div "6787" at bounding box center [97, 41] width 34 height 4
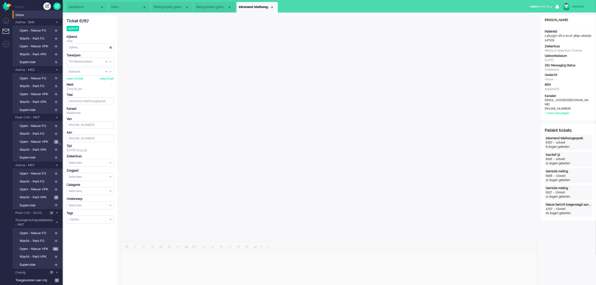
click at [110, 164] on div "Selecteer..." at bounding box center [90, 163] width 47 height 8
click at [271, 7] on div "Close tab" at bounding box center [272, 7] width 4 height 4
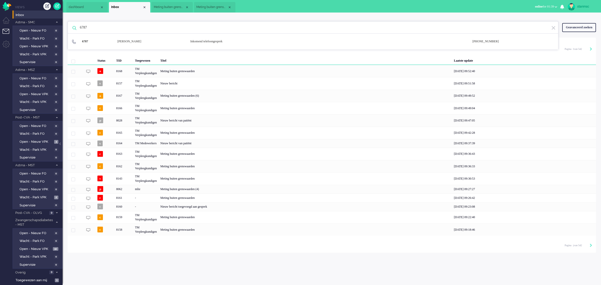
click at [208, 7] on span "Meting buiten grenswaarden (4)" at bounding box center [211, 7] width 31 height 4
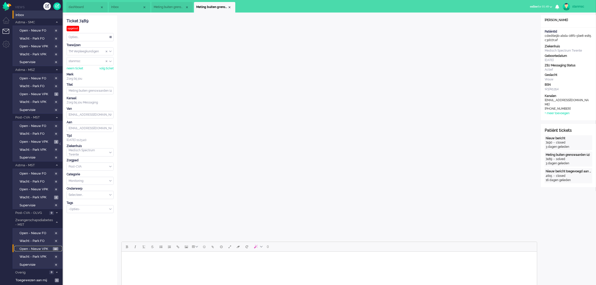
click at [39, 247] on span "Open - Nieuw VPK" at bounding box center [36, 249] width 32 height 5
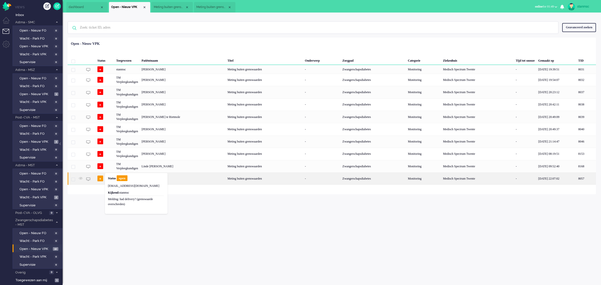
click at [576, 179] on div "[PERSON_NAME]" at bounding box center [586, 178] width 20 height 12
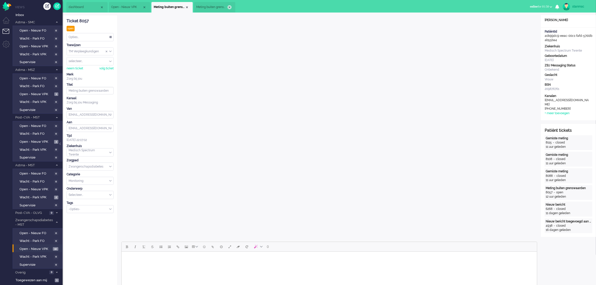
click at [230, 8] on div "Close tab" at bounding box center [230, 7] width 4 height 4
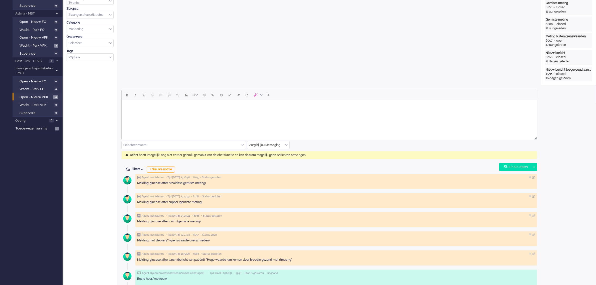
scroll to position [156, 0]
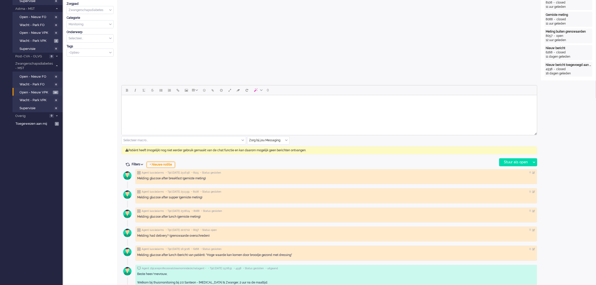
click at [164, 164] on div "+ Nieuwe notitie" at bounding box center [161, 165] width 28 height 6
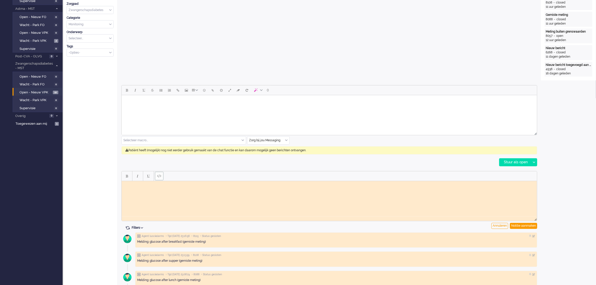
scroll to position [0, 0]
click at [155, 189] on html at bounding box center [328, 185] width 415 height 8
click at [521, 226] on div "Notitie aanmaken" at bounding box center [523, 226] width 27 height 6
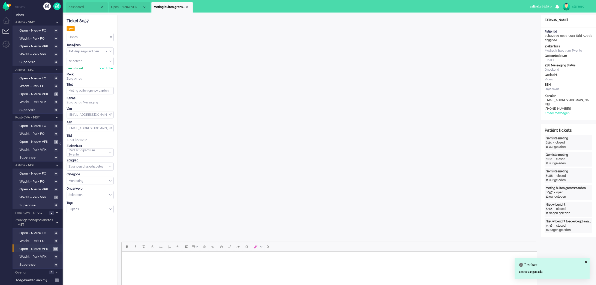
click at [75, 69] on div "neem ticket" at bounding box center [75, 68] width 17 height 4
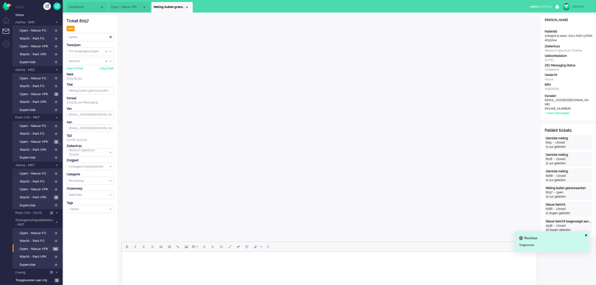
click at [102, 37] on div "Opties..." at bounding box center [90, 37] width 47 height 8
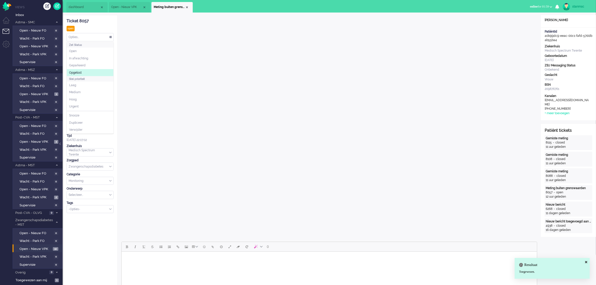
click at [83, 71] on li "Opgelost" at bounding box center [90, 72] width 47 height 7
click at [187, 7] on div "Close tab" at bounding box center [187, 7] width 4 height 4
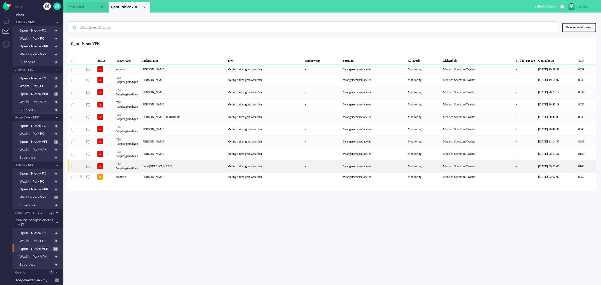
click at [576, 166] on div "Linde [PERSON_NAME]" at bounding box center [586, 166] width 20 height 12
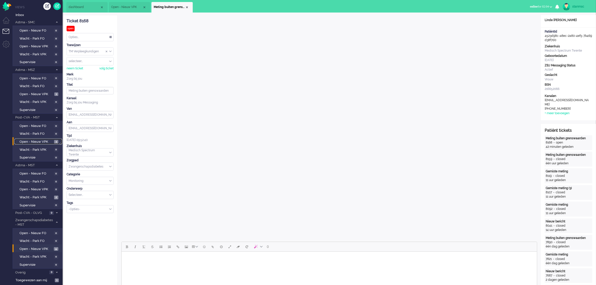
click at [37, 139] on span "Open - Nieuw VPK" at bounding box center [36, 141] width 33 height 5
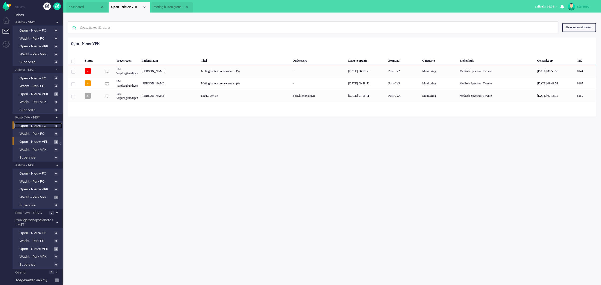
click at [40, 124] on span "Open - Nieuw FO" at bounding box center [36, 126] width 33 height 5
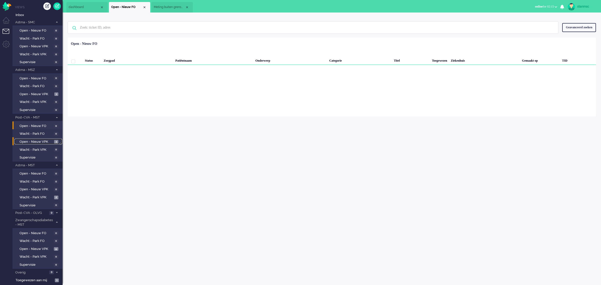
click at [38, 141] on span "Open - Nieuw VPK" at bounding box center [36, 141] width 33 height 5
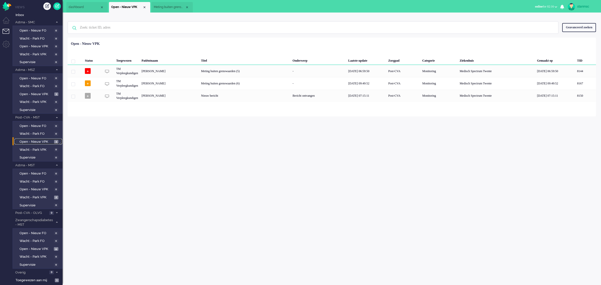
click at [89, 6] on span "dashboard" at bounding box center [84, 7] width 31 height 4
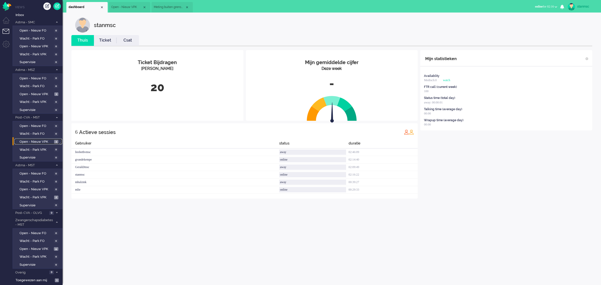
click at [125, 7] on span "Open - Nieuw VPK" at bounding box center [126, 7] width 31 height 4
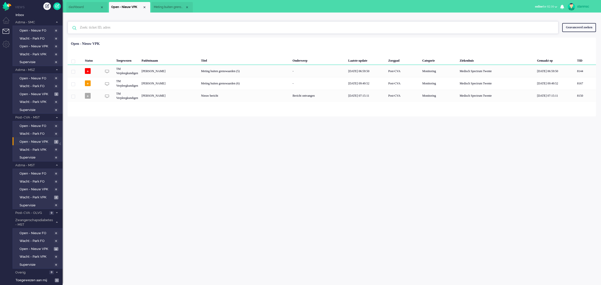
click at [118, 28] on input "text" at bounding box center [313, 28] width 475 height 12
type input "lensink"
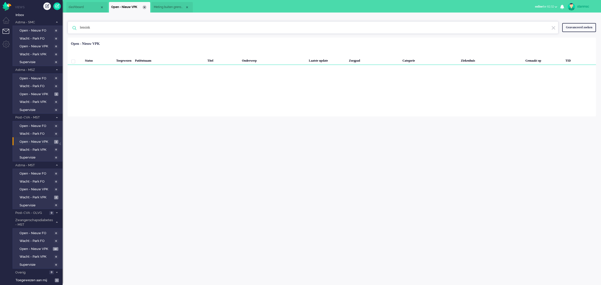
click at [144, 8] on div "Close tab" at bounding box center [144, 7] width 4 height 4
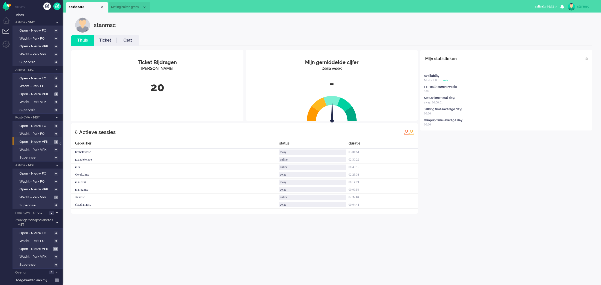
click at [129, 7] on span "Meting buiten grenswaarden" at bounding box center [126, 7] width 31 height 4
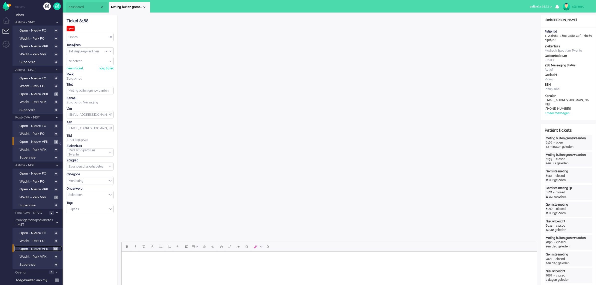
click at [40, 247] on span "Open - Nieuw VPK" at bounding box center [36, 249] width 32 height 5
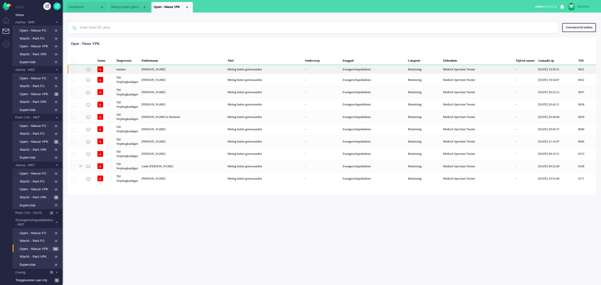
click at [576, 69] on div "[PERSON_NAME]" at bounding box center [586, 69] width 20 height 9
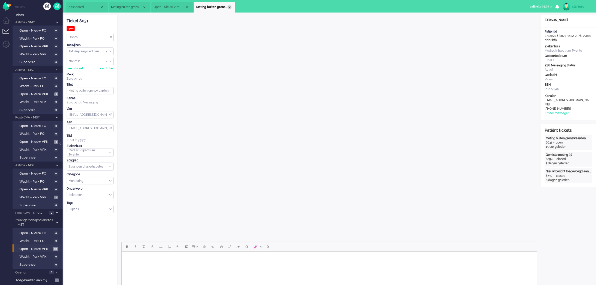
click at [229, 8] on div "Close tab" at bounding box center [230, 7] width 4 height 4
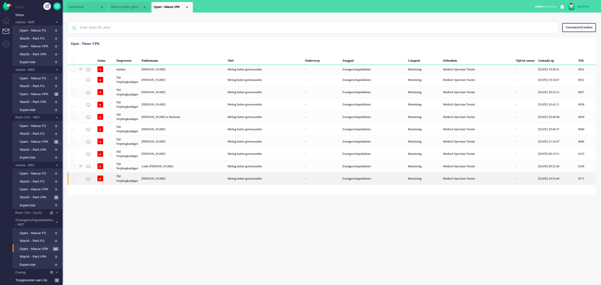
click at [576, 180] on div "[PERSON_NAME]" at bounding box center [586, 178] width 20 height 12
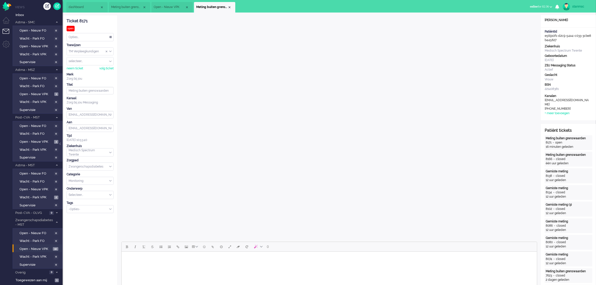
click at [165, 8] on span "Open - Nieuw VPK" at bounding box center [169, 7] width 31 height 4
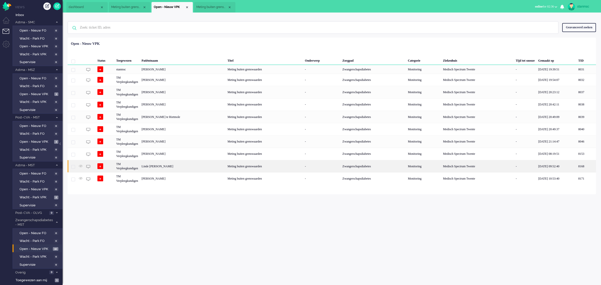
click at [576, 167] on div "Linde [PERSON_NAME]" at bounding box center [586, 166] width 20 height 12
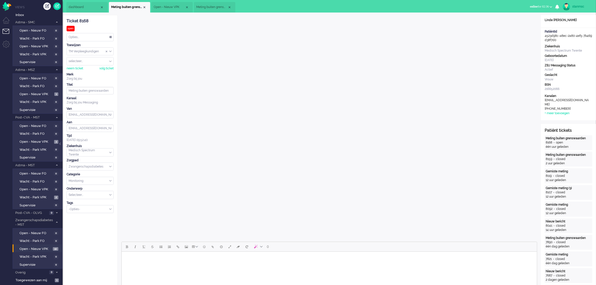
click at [215, 7] on span "Meting buiten grenswaarden" at bounding box center [211, 7] width 31 height 4
click at [169, 6] on span "Open - Nieuw VPK" at bounding box center [169, 7] width 31 height 4
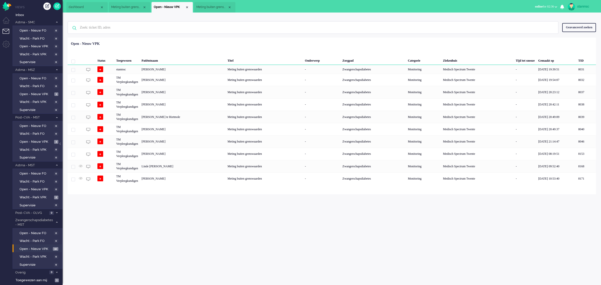
click at [202, 8] on span "Meting buiten grenswaarden" at bounding box center [211, 7] width 31 height 4
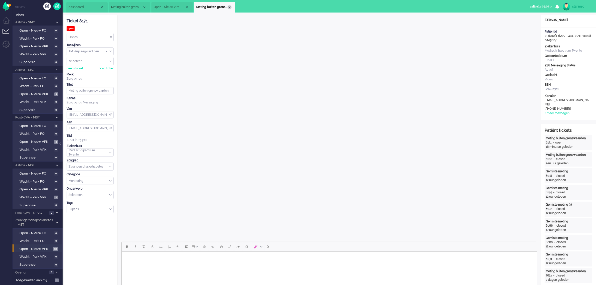
click at [230, 8] on div "Close tab" at bounding box center [230, 7] width 4 height 4
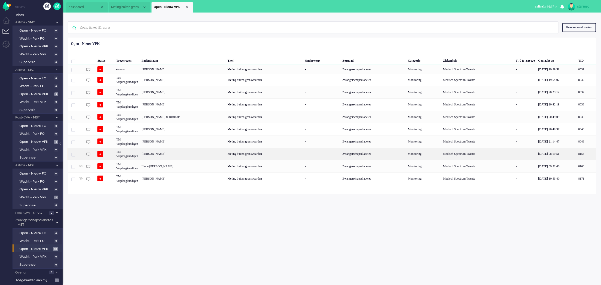
click at [576, 154] on div "[PERSON_NAME]" at bounding box center [586, 154] width 20 height 12
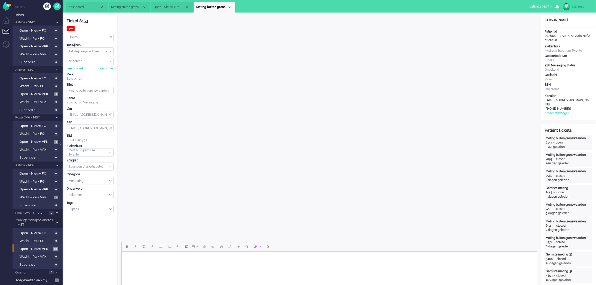
click at [229, 7] on div "Close tab" at bounding box center [230, 7] width 4 height 4
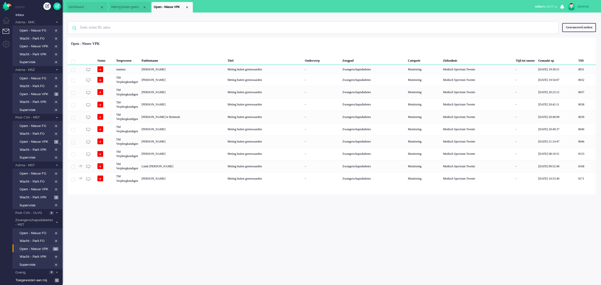
click at [576, 165] on div "Linde [PERSON_NAME]" at bounding box center [586, 166] width 20 height 12
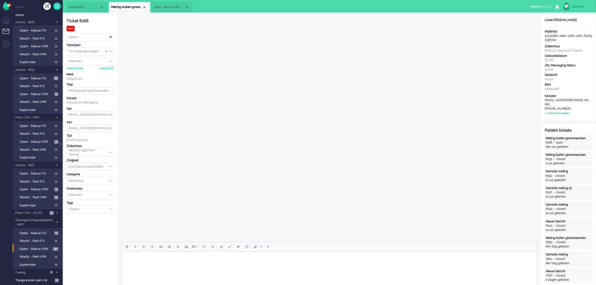
click at [85, 8] on span "dashboard" at bounding box center [84, 7] width 31 height 4
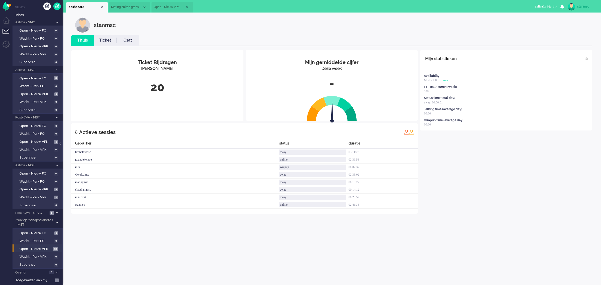
click at [130, 9] on span "Meting buiten grenswaarden" at bounding box center [126, 7] width 31 height 4
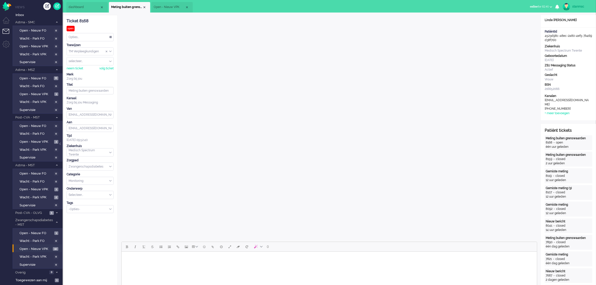
click at [170, 8] on span "Open - Nieuw VPK" at bounding box center [169, 7] width 31 height 4
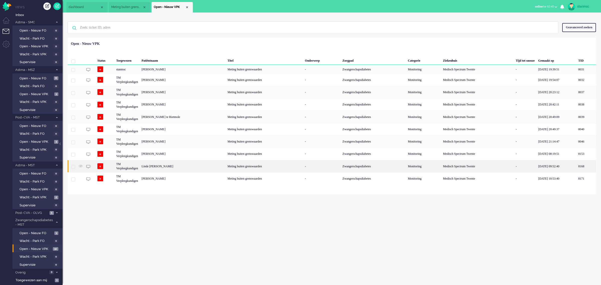
click at [576, 168] on div "Linde [PERSON_NAME]" at bounding box center [586, 166] width 20 height 12
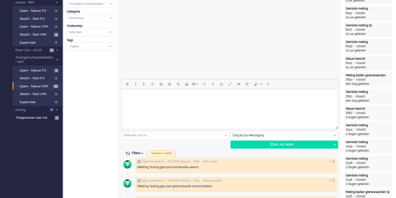
scroll to position [188, 0]
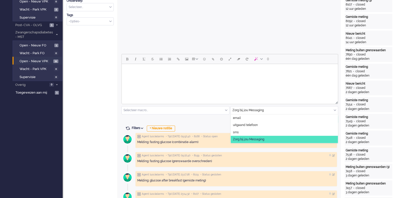
click at [334, 108] on div "Zorg bij jou Messaging" at bounding box center [284, 110] width 107 height 8
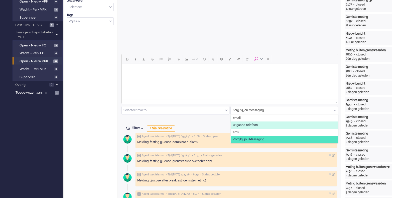
click at [253, 124] on span "uitgaand telefoon" at bounding box center [245, 125] width 25 height 4
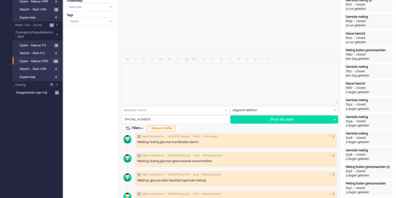
click at [273, 118] on div "Stuur als open" at bounding box center [281, 119] width 101 height 8
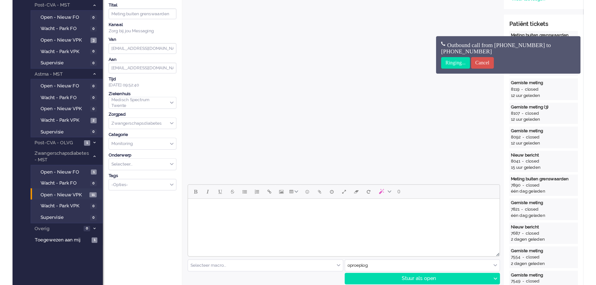
scroll to position [0, 0]
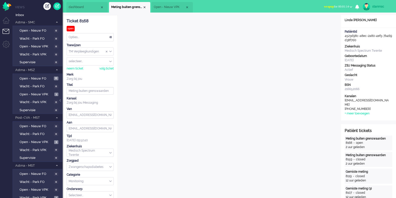
click at [351, 6] on b "button" at bounding box center [351, 7] width 3 height 2
click at [323, 23] on label "Online" at bounding box center [331, 22] width 40 height 4
click at [170, 6] on span "Open - Nieuw VPK" at bounding box center [169, 7] width 31 height 4
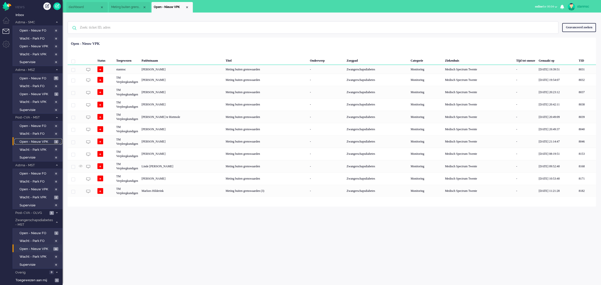
click at [39, 139] on span "Open - Nieuw VPK" at bounding box center [36, 141] width 33 height 5
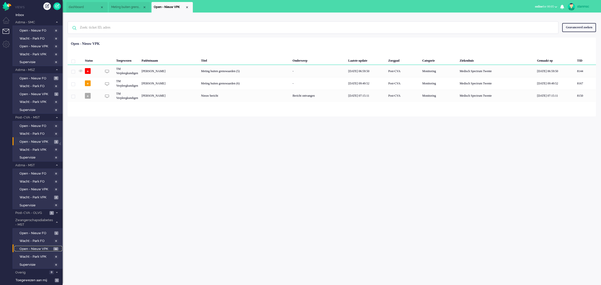
click at [32, 247] on span "Open - Nieuw VPK" at bounding box center [36, 249] width 33 height 5
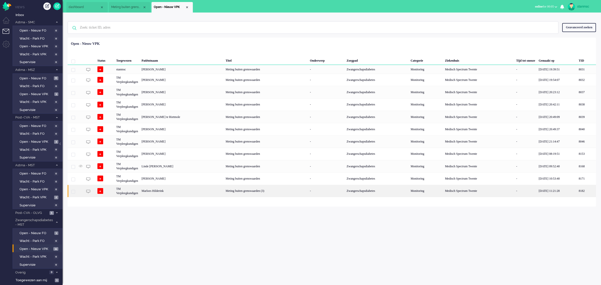
click at [577, 190] on div "Marloes Hilderink" at bounding box center [586, 191] width 19 height 12
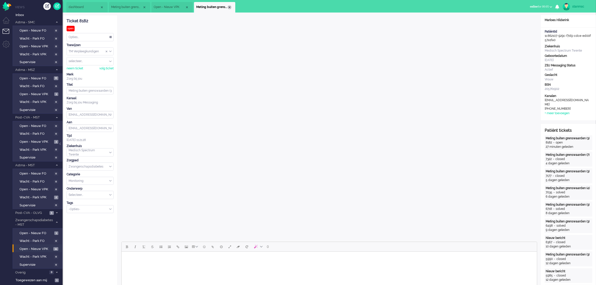
click at [229, 7] on div "Close tab" at bounding box center [230, 7] width 4 height 4
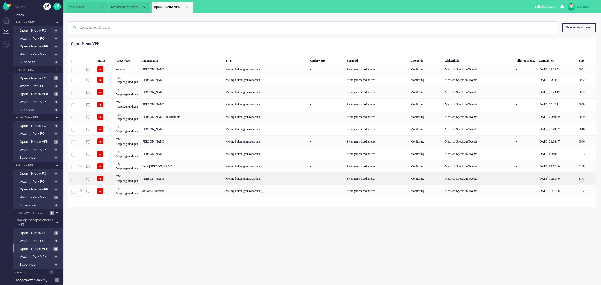
click at [443, 179] on div "TM Verpleegkundigen" at bounding box center [478, 178] width 71 height 12
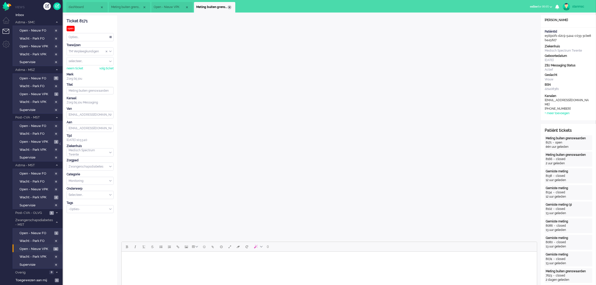
click at [230, 7] on div "Close tab" at bounding box center [230, 7] width 4 height 4
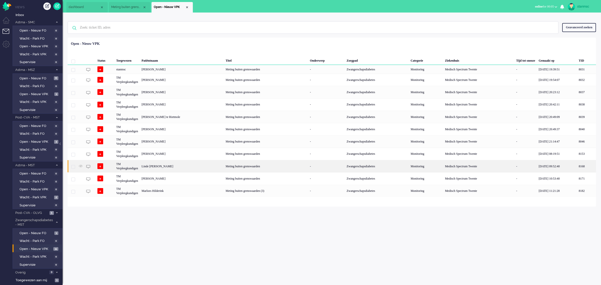
click at [577, 167] on div "Linde [PERSON_NAME]" at bounding box center [586, 166] width 19 height 12
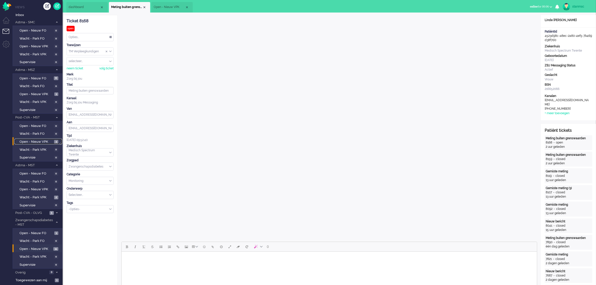
click at [37, 140] on span "Open - Nieuw VPK" at bounding box center [36, 141] width 33 height 5
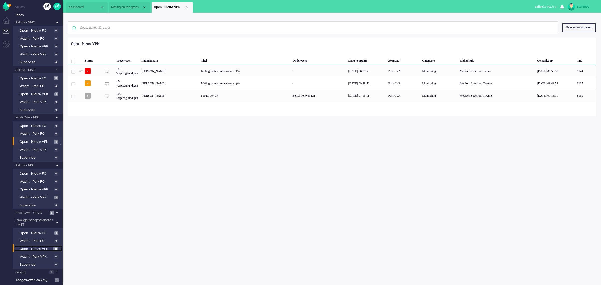
click at [38, 247] on span "Open - Nieuw VPK" at bounding box center [36, 249] width 33 height 5
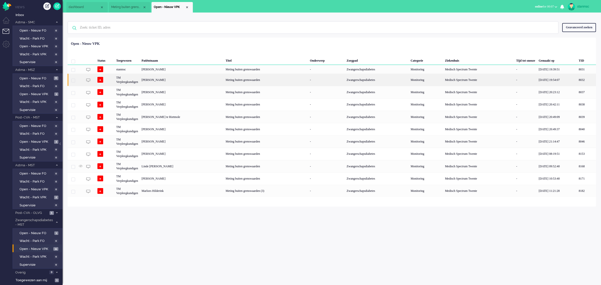
click at [577, 80] on div "[PERSON_NAME]" at bounding box center [586, 80] width 19 height 12
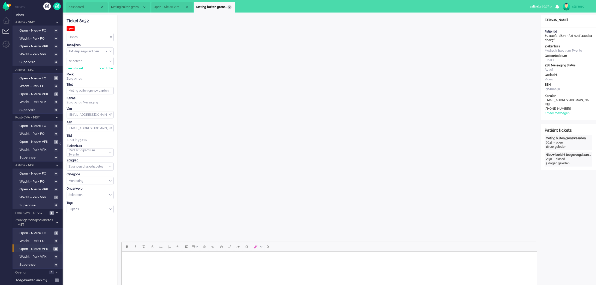
click at [228, 8] on div "Close tab" at bounding box center [230, 7] width 4 height 4
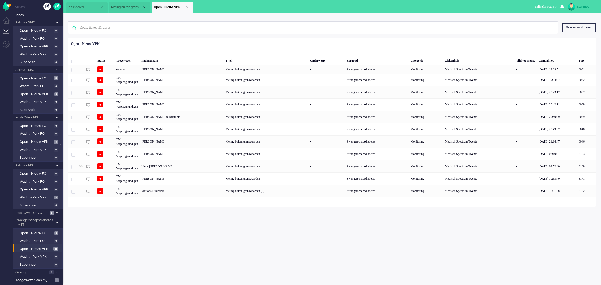
click at [135, 8] on span "Meting buiten grenswaarden" at bounding box center [126, 7] width 31 height 4
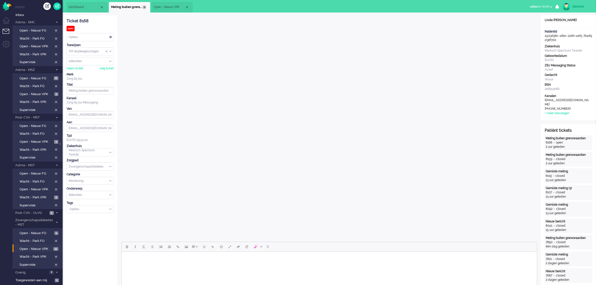
click at [143, 7] on div "Close tab" at bounding box center [144, 7] width 4 height 4
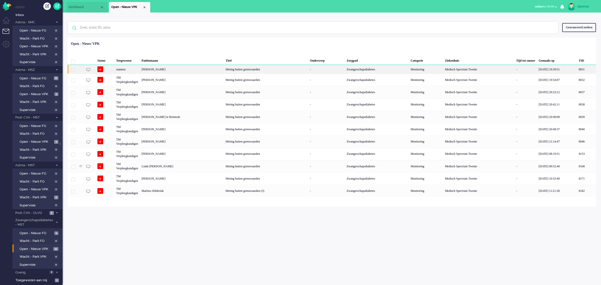
click at [443, 70] on div "stanmsc" at bounding box center [478, 69] width 71 height 9
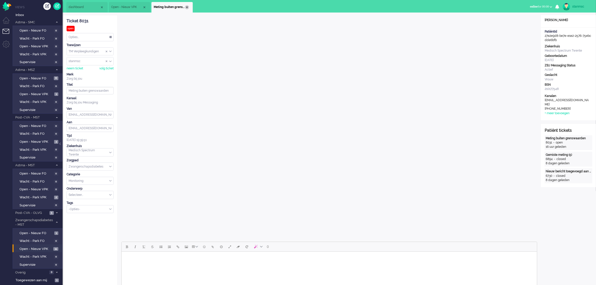
click at [186, 6] on div "Close tab" at bounding box center [187, 7] width 4 height 4
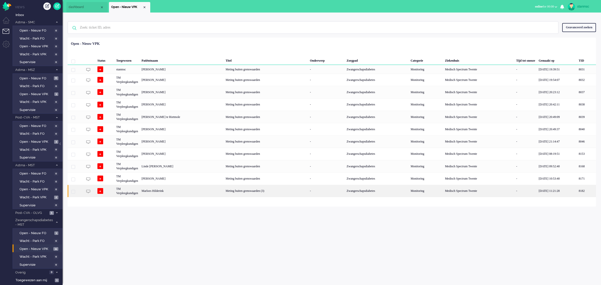
click at [443, 190] on div "TM Verpleegkundigen" at bounding box center [478, 191] width 71 height 12
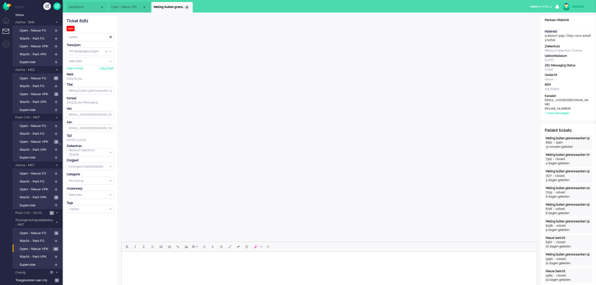
click at [187, 8] on div "Close tab" at bounding box center [187, 7] width 4 height 4
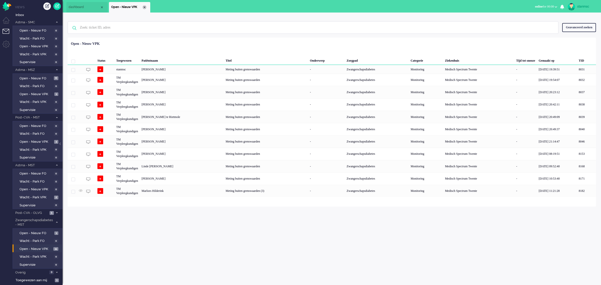
click at [143, 7] on div "Close tab" at bounding box center [144, 7] width 4 height 4
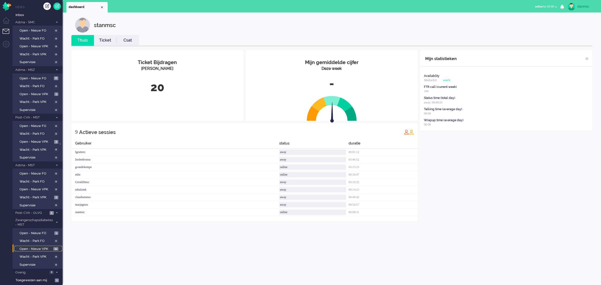
click at [40, 247] on span "Open - Nieuw VPK" at bounding box center [36, 249] width 33 height 5
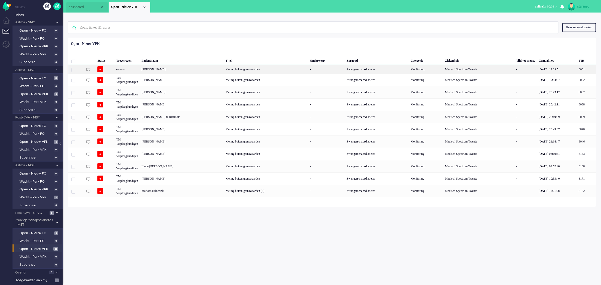
click at [577, 70] on div "[PERSON_NAME]" at bounding box center [586, 69] width 19 height 9
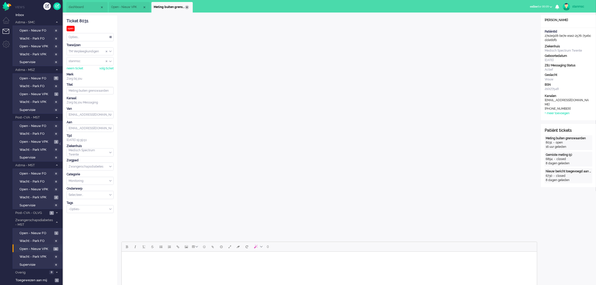
click at [187, 7] on div "Close tab" at bounding box center [187, 7] width 4 height 4
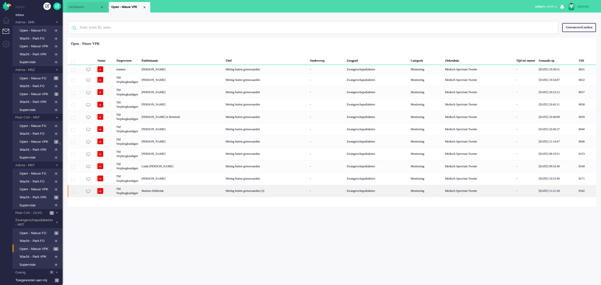
click at [577, 190] on div "Marloes Hilderink" at bounding box center [586, 191] width 19 height 12
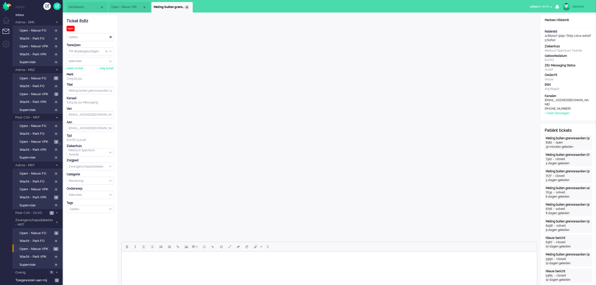
click at [186, 6] on div "Close tab" at bounding box center [187, 7] width 4 height 4
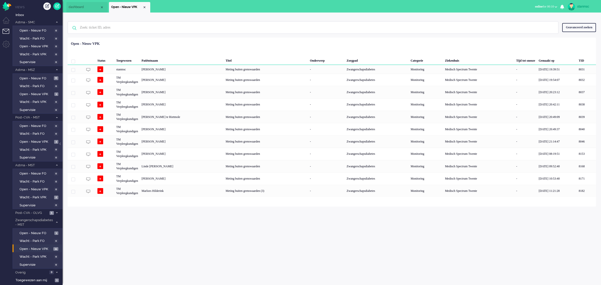
click at [144, 8] on div "Close tab" at bounding box center [144, 7] width 4 height 4
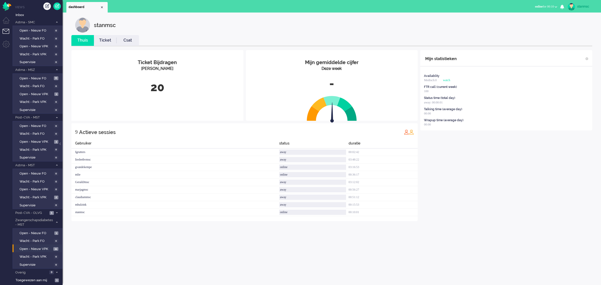
click at [556, 7] on b "button" at bounding box center [556, 7] width 3 height 2
click at [479, 26] on div "stanmsc" at bounding box center [335, 25] width 521 height 15
click at [582, 6] on div "stanmsc" at bounding box center [586, 6] width 19 height 5
click at [573, 40] on link "Uitloggen" at bounding box center [581, 40] width 35 height 5
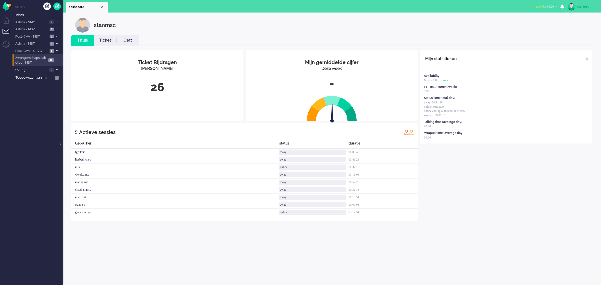
click at [37, 59] on span "Zwangerschapsdiabetes - MST" at bounding box center [31, 60] width 32 height 9
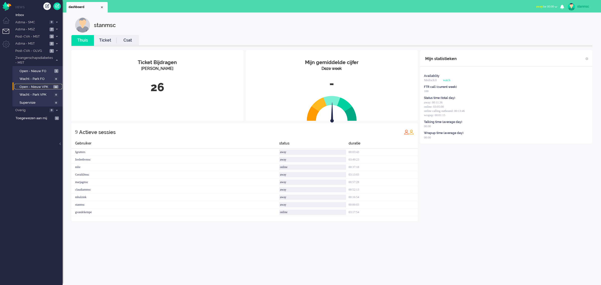
click at [41, 85] on span "Open - Nieuw VPK" at bounding box center [36, 87] width 33 height 5
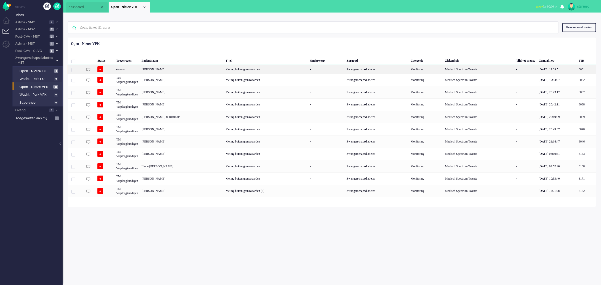
click at [577, 69] on div "[PERSON_NAME]" at bounding box center [586, 69] width 19 height 9
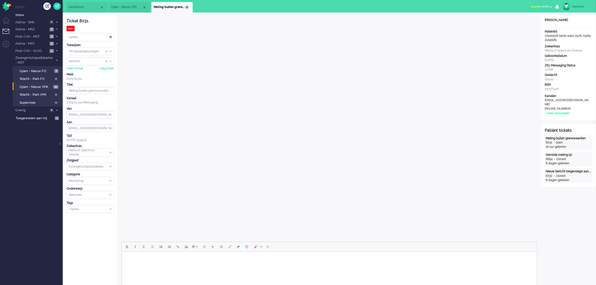
click at [188, 8] on div "Close tab" at bounding box center [187, 7] width 4 height 4
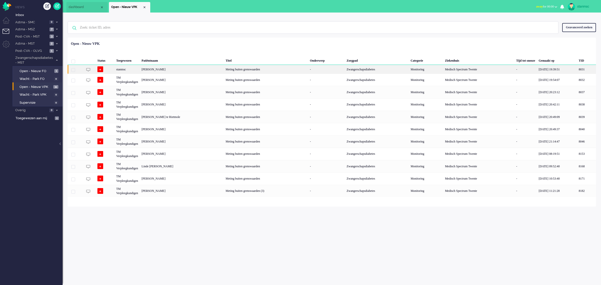
click at [577, 69] on div "[PERSON_NAME]" at bounding box center [586, 69] width 19 height 9
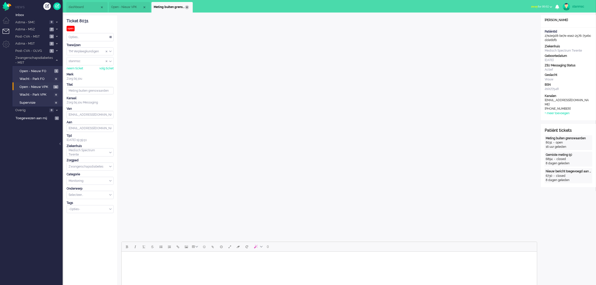
click at [188, 8] on div "Close tab" at bounding box center [187, 7] width 4 height 4
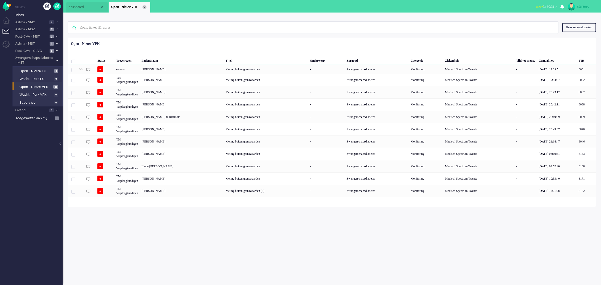
click at [143, 7] on div "Close tab" at bounding box center [144, 7] width 4 height 4
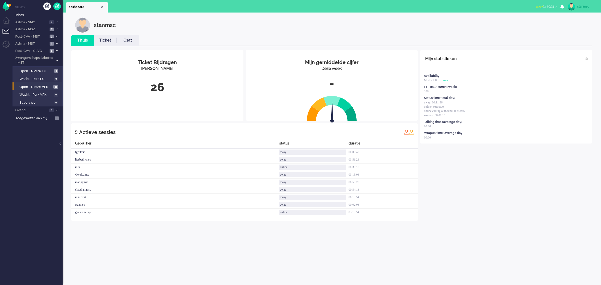
click at [102, 41] on link "Ticket" at bounding box center [105, 41] width 23 height 6
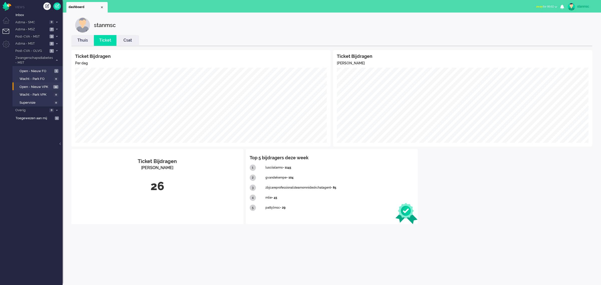
click at [84, 41] on link "Thuis" at bounding box center [82, 41] width 23 height 6
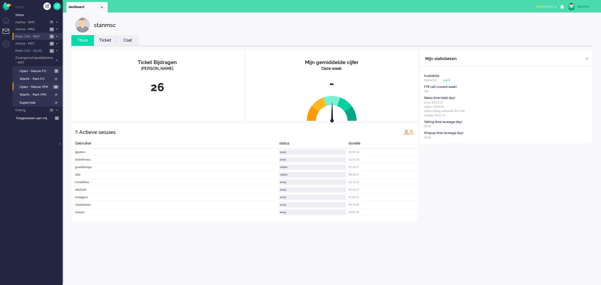
click at [42, 36] on span "Post-CVA - MST" at bounding box center [32, 36] width 34 height 5
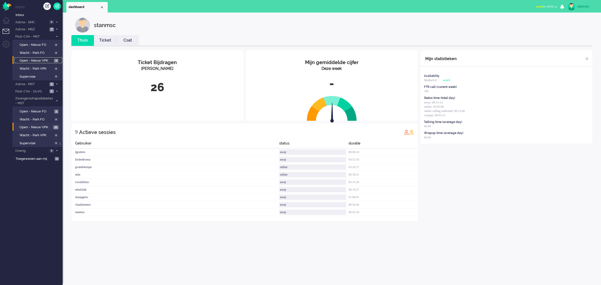
click at [45, 58] on span "Open - Nieuw VPK" at bounding box center [36, 60] width 33 height 5
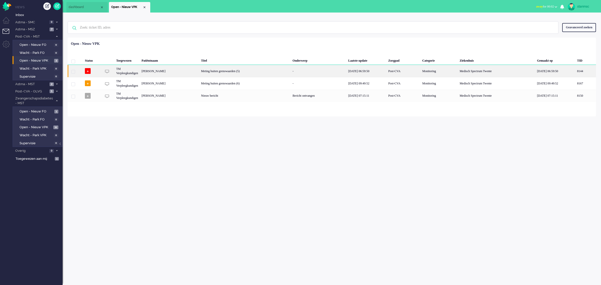
click at [575, 69] on div "[PERSON_NAME]" at bounding box center [585, 71] width 21 height 12
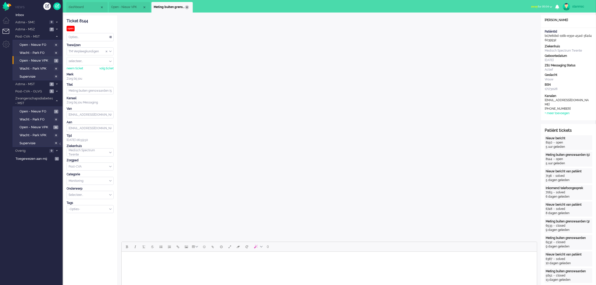
click at [185, 7] on div "Close tab" at bounding box center [187, 7] width 4 height 4
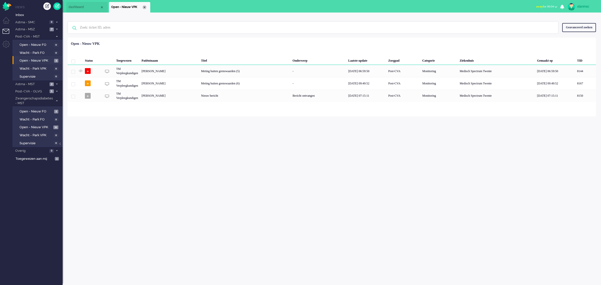
click at [145, 7] on div "Close tab" at bounding box center [144, 7] width 4 height 4
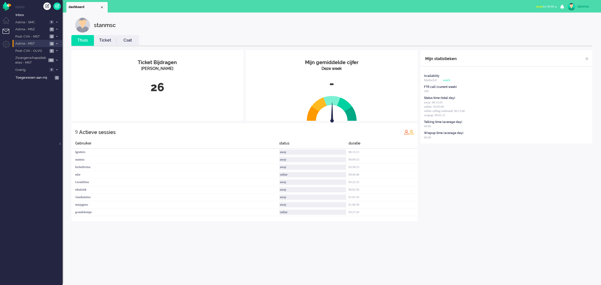
click at [40, 44] on span "Astma - MST" at bounding box center [32, 43] width 34 height 5
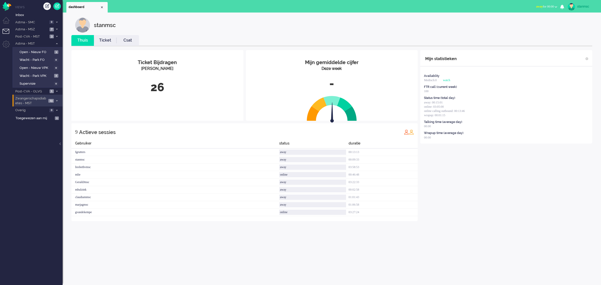
click at [41, 98] on span "Zwangerschapsdiabetes - MST" at bounding box center [31, 100] width 32 height 9
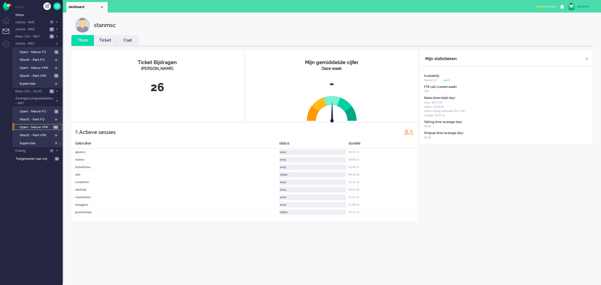
click at [42, 125] on span "Open - Nieuw VPK" at bounding box center [36, 127] width 32 height 5
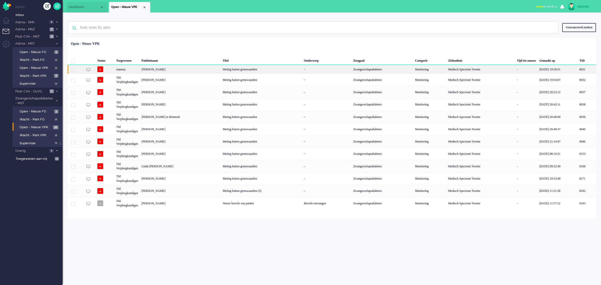
click at [578, 70] on div "[PERSON_NAME]" at bounding box center [587, 69] width 18 height 9
